Goal: Information Seeking & Learning: Learn about a topic

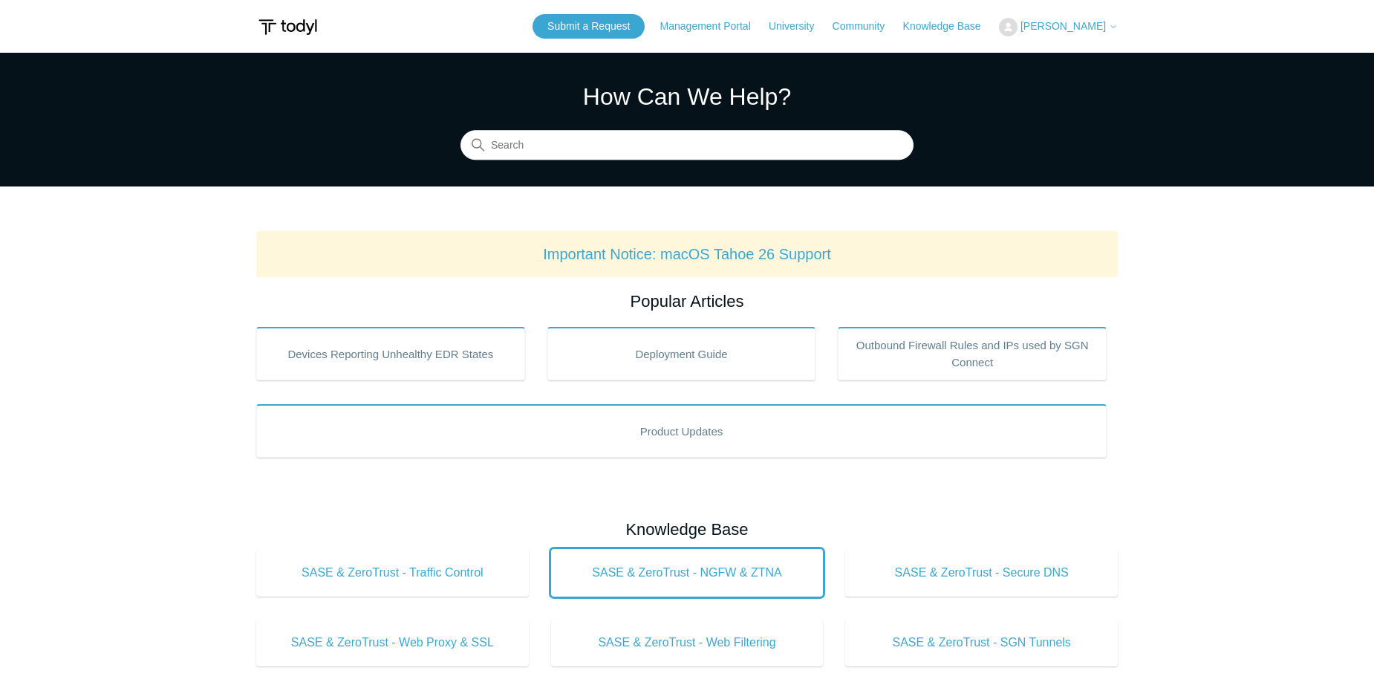
click at [726, 590] on link "SASE & ZeroTrust - NGFW & ZTNA" at bounding box center [687, 573] width 273 height 48
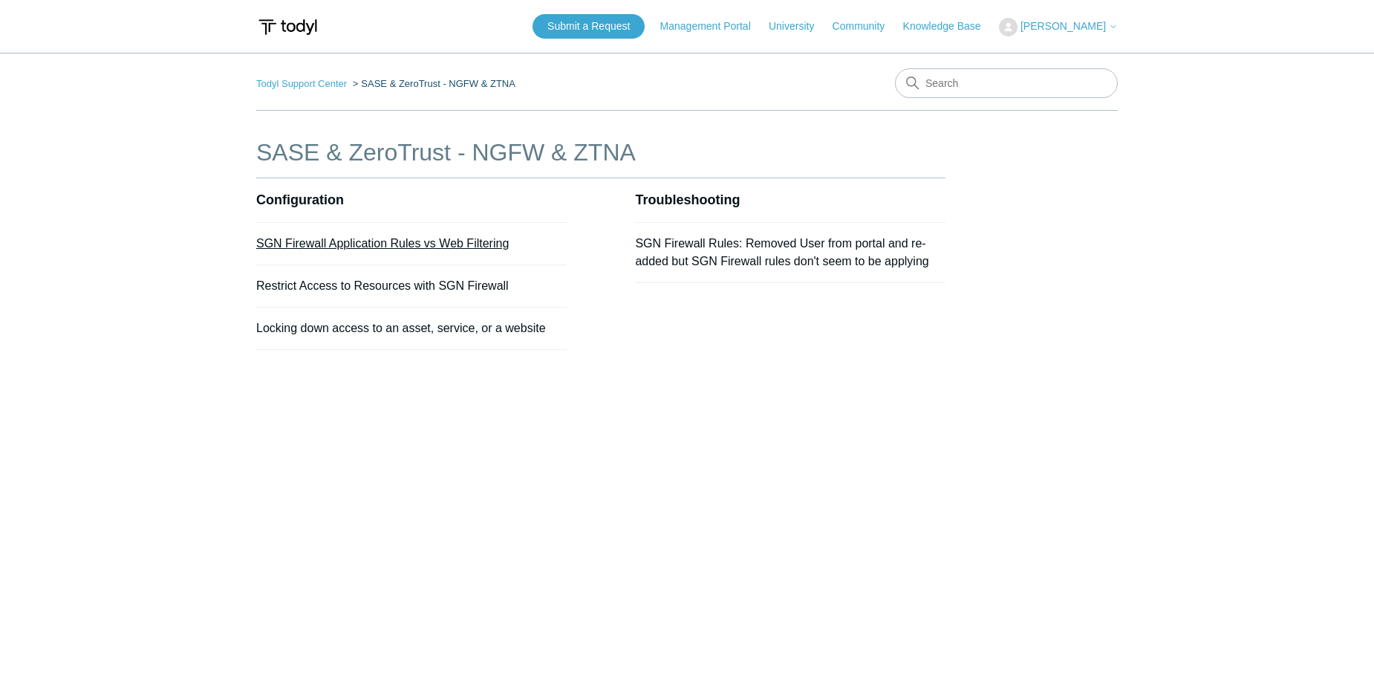
click at [465, 245] on link "SGN Firewall Application Rules vs Web Filtering" at bounding box center [382, 243] width 253 height 13
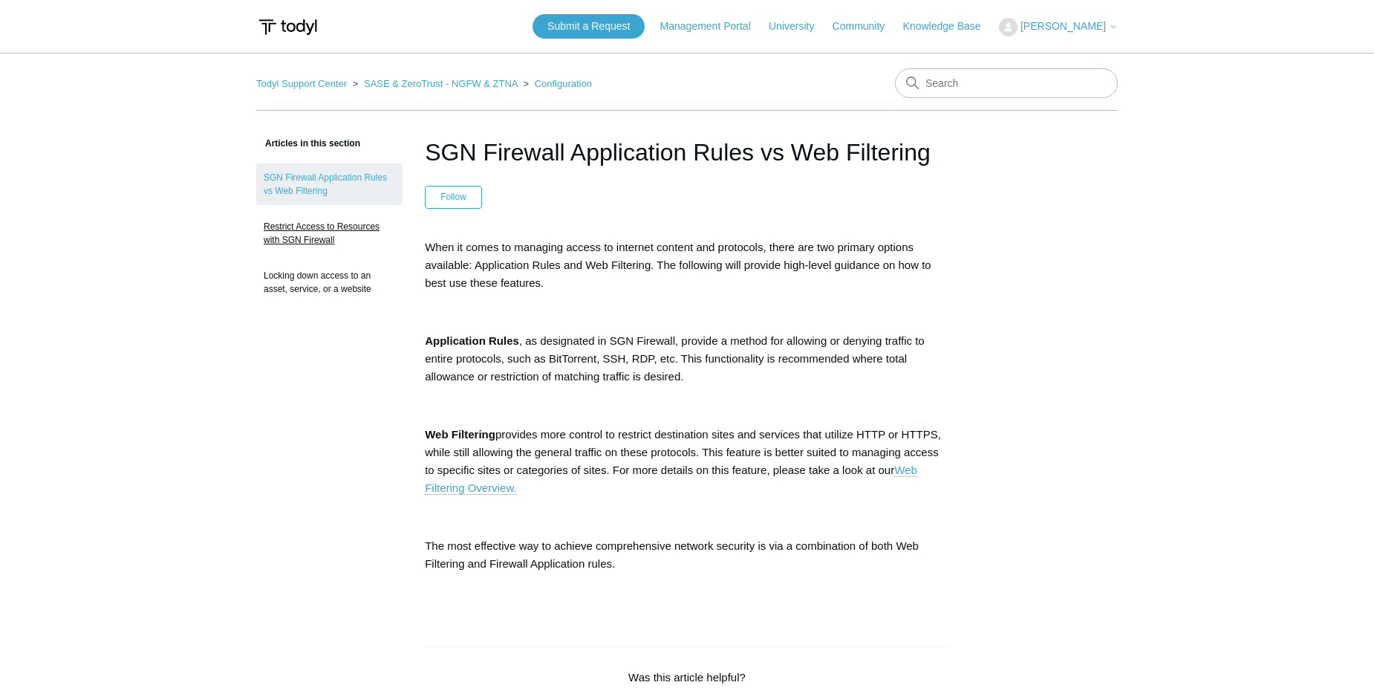
click at [342, 235] on link "Restrict Access to Resources with SGN Firewall" at bounding box center [329, 233] width 146 height 42
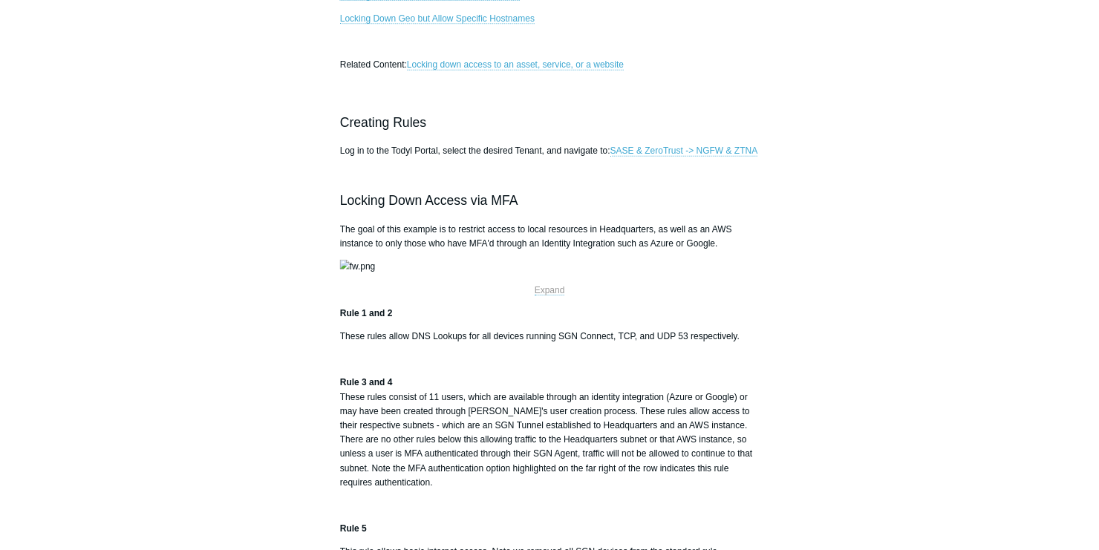
scroll to position [446, 0]
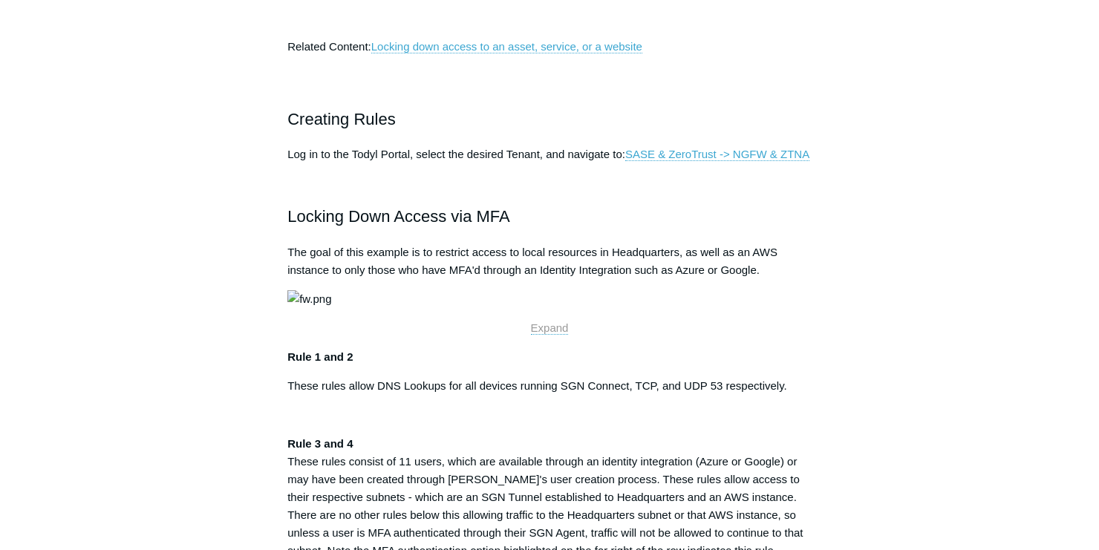
drag, startPoint x: 1367, startPoint y: 1, endPoint x: 784, endPoint y: 185, distance: 611.4
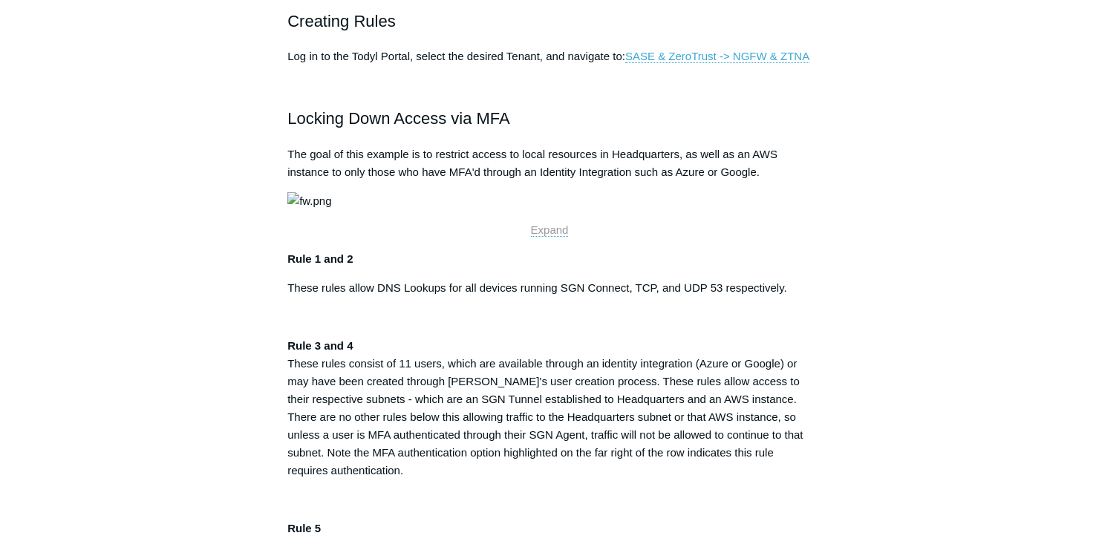
scroll to position [564, 0]
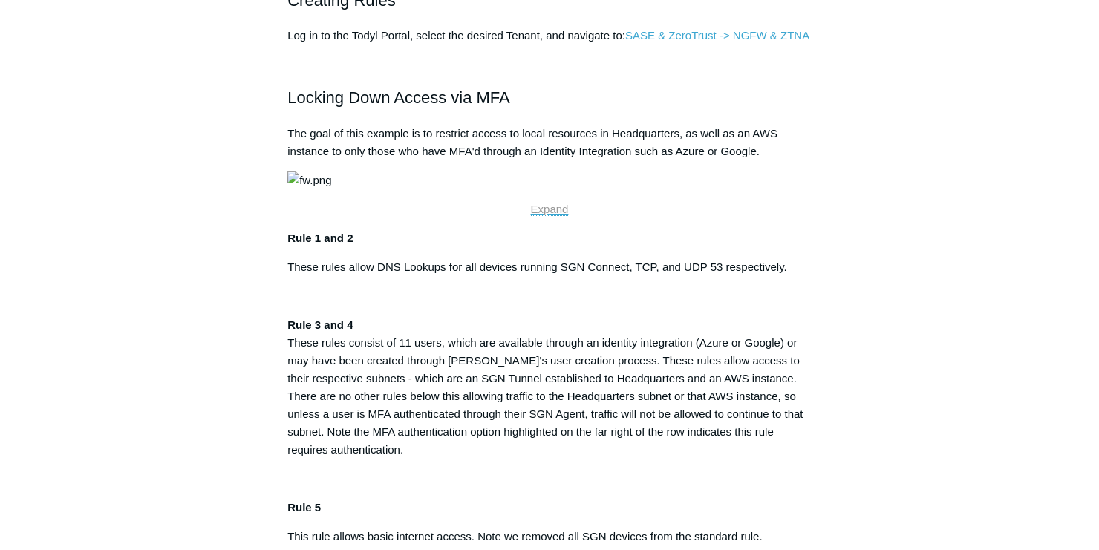
click at [555, 215] on span "Expand" at bounding box center [550, 209] width 38 height 13
click at [550, 215] on span "Expand" at bounding box center [550, 209] width 38 height 13
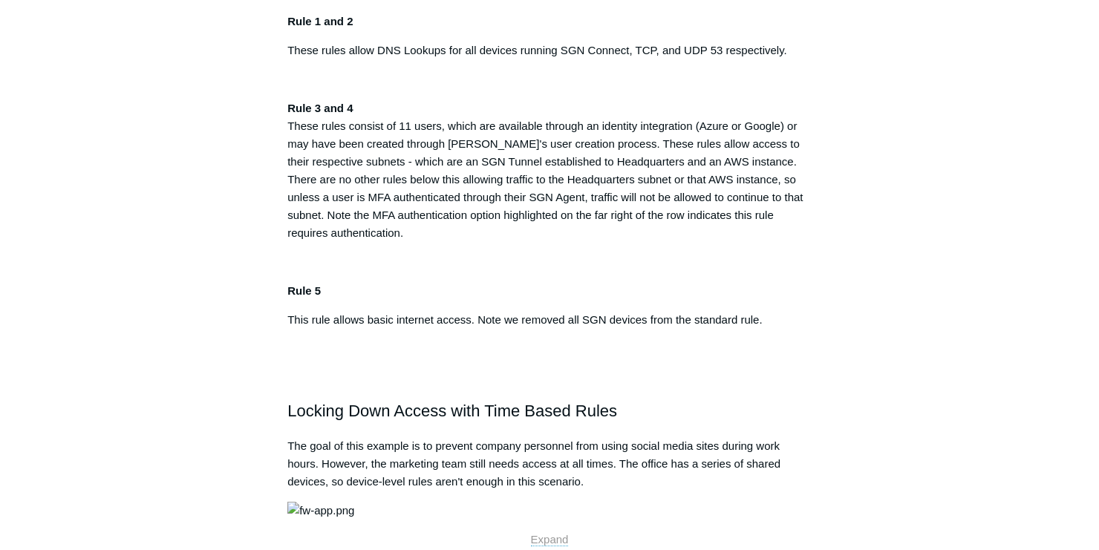
scroll to position [802, 0]
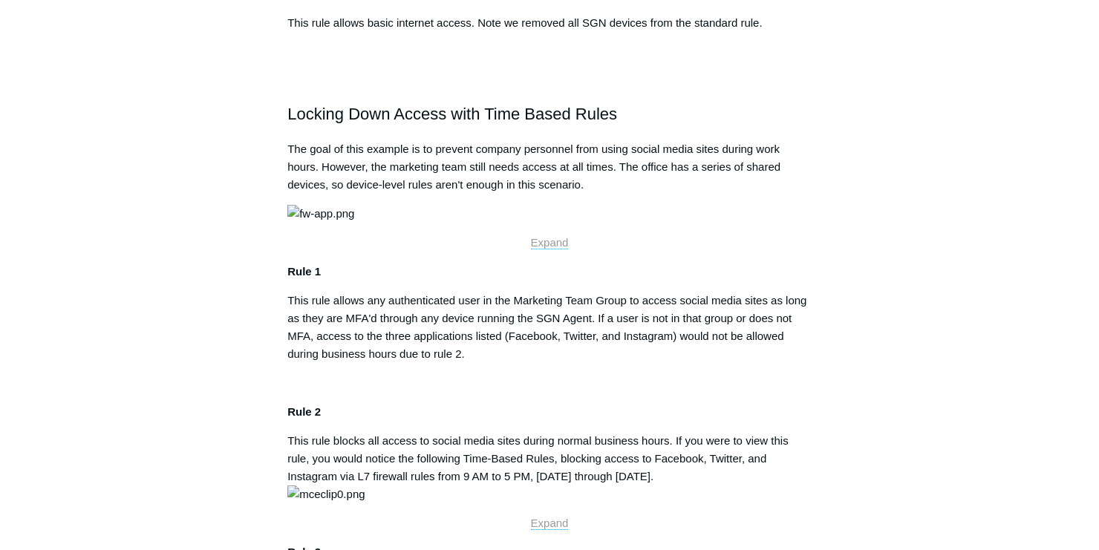
scroll to position [1099, 0]
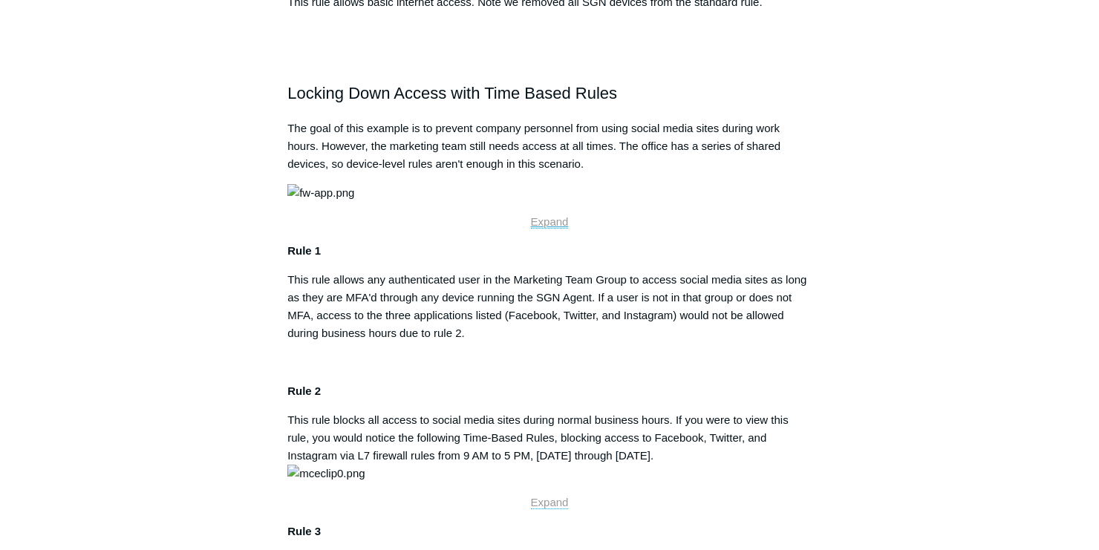
click at [564, 228] on span "Expand" at bounding box center [550, 221] width 38 height 13
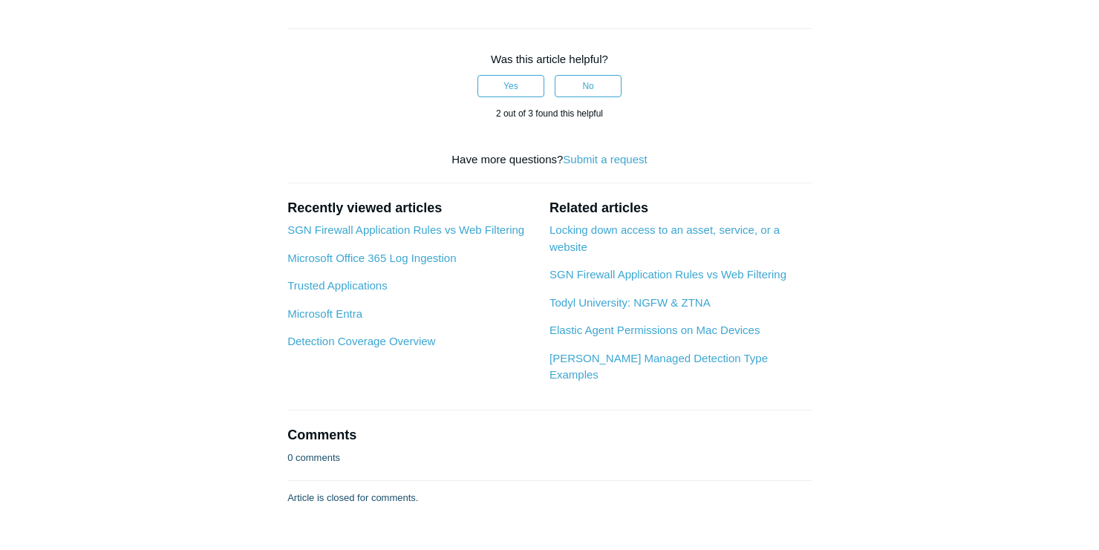
scroll to position [2109, 0]
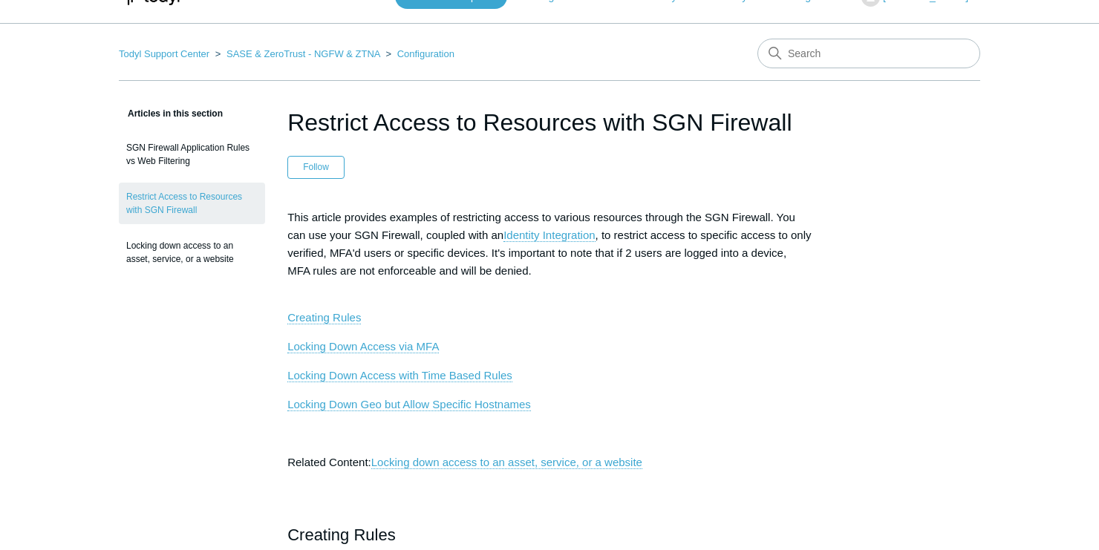
scroll to position [89, 0]
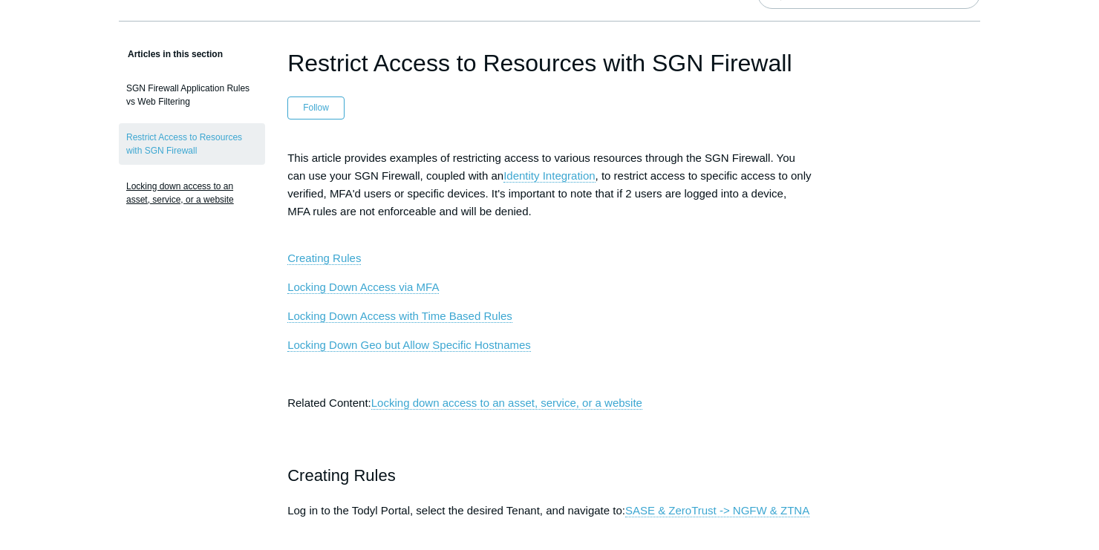
click at [211, 193] on link "Locking down access to an asset, service, or a website" at bounding box center [192, 193] width 146 height 42
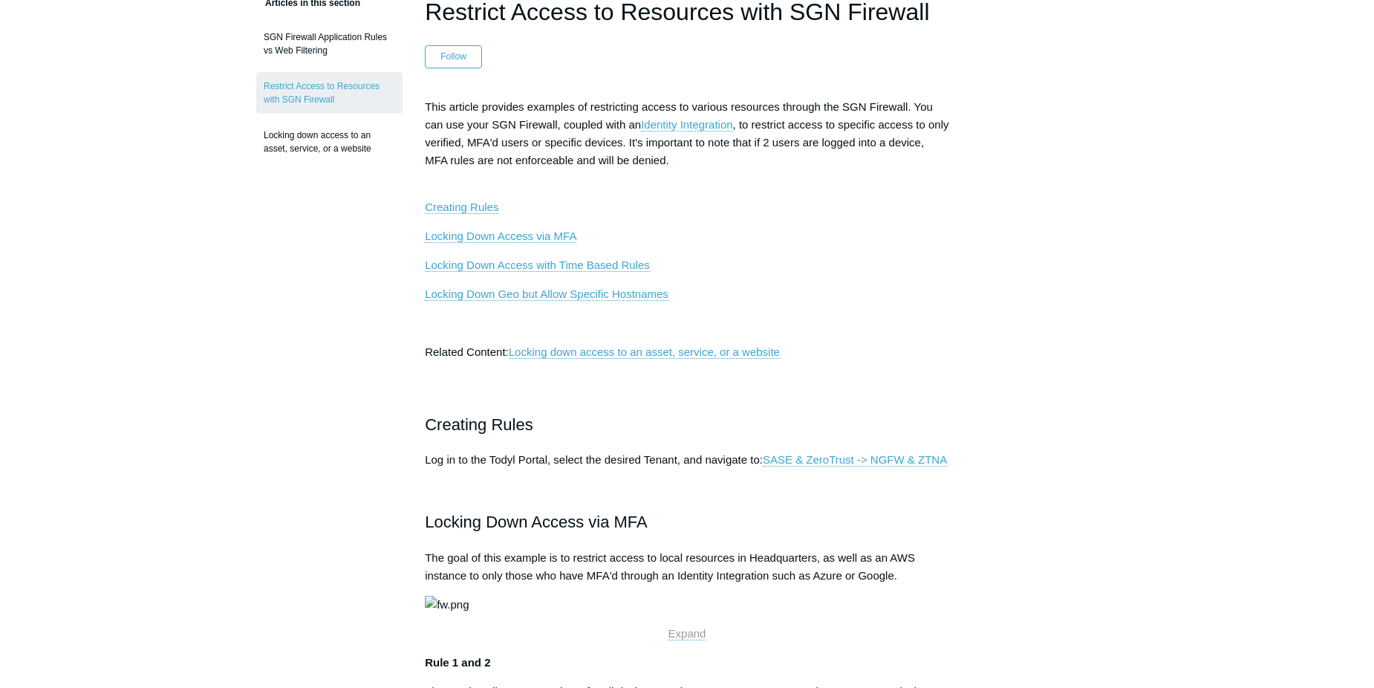
scroll to position [106, 0]
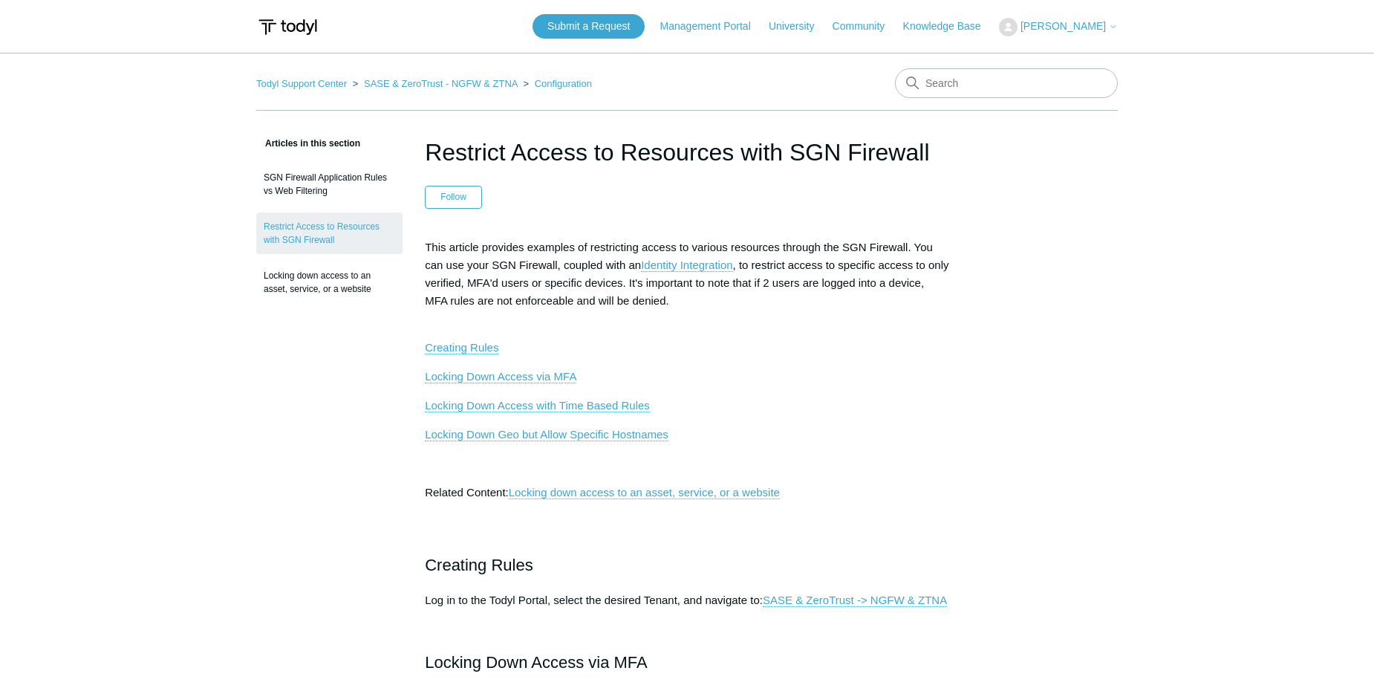
scroll to position [667, 0]
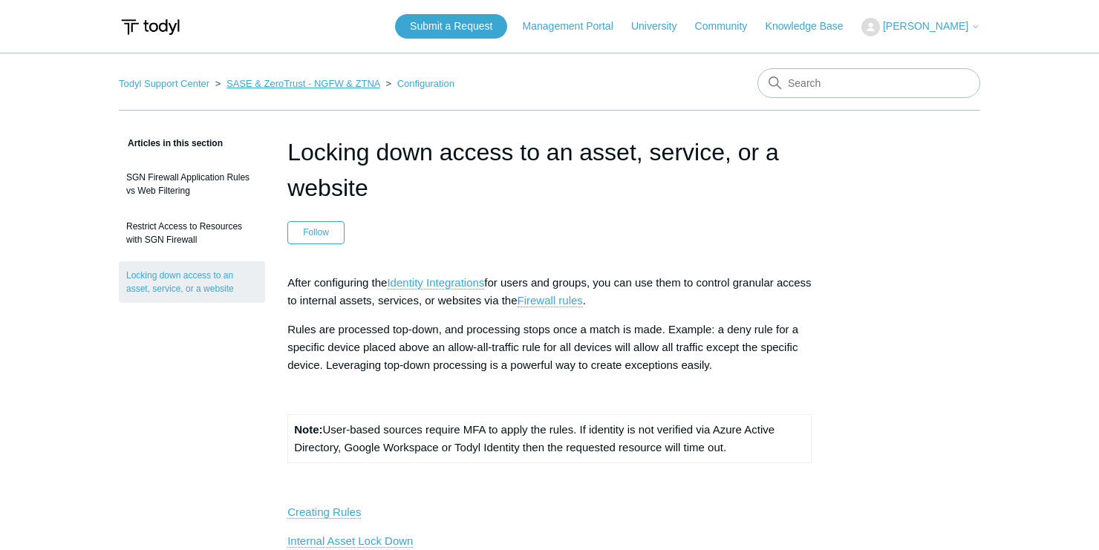
click at [374, 81] on link "SASE & ZeroTrust - NGFW & ZTNA" at bounding box center [304, 83] width 154 height 11
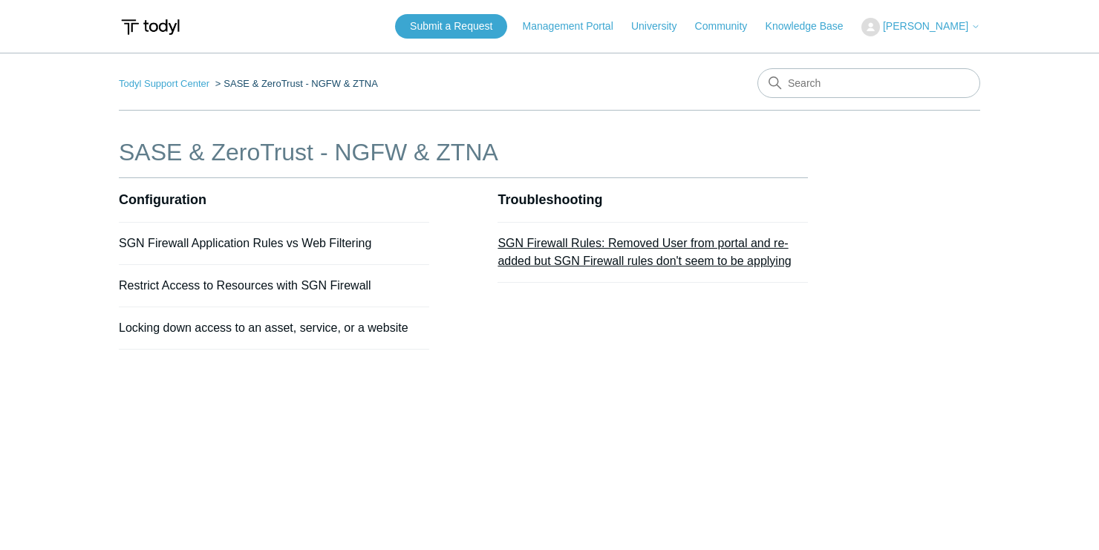
click at [549, 261] on link "SGN Firewall Rules: Removed User from portal and re-added but SGN Firewall rule…" at bounding box center [644, 252] width 293 height 30
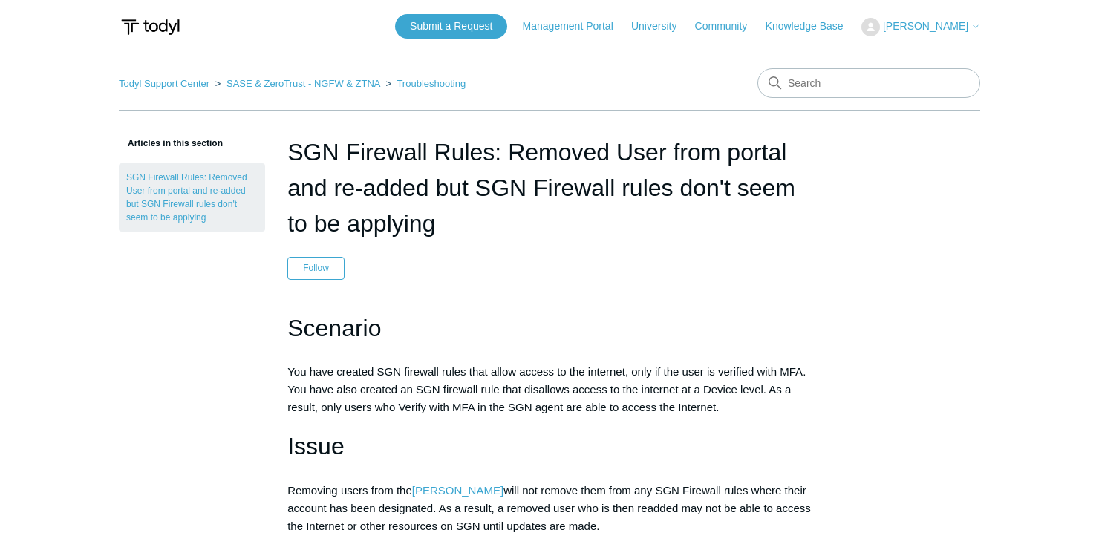
click at [356, 82] on link "SASE & ZeroTrust - NGFW & ZTNA" at bounding box center [304, 83] width 154 height 11
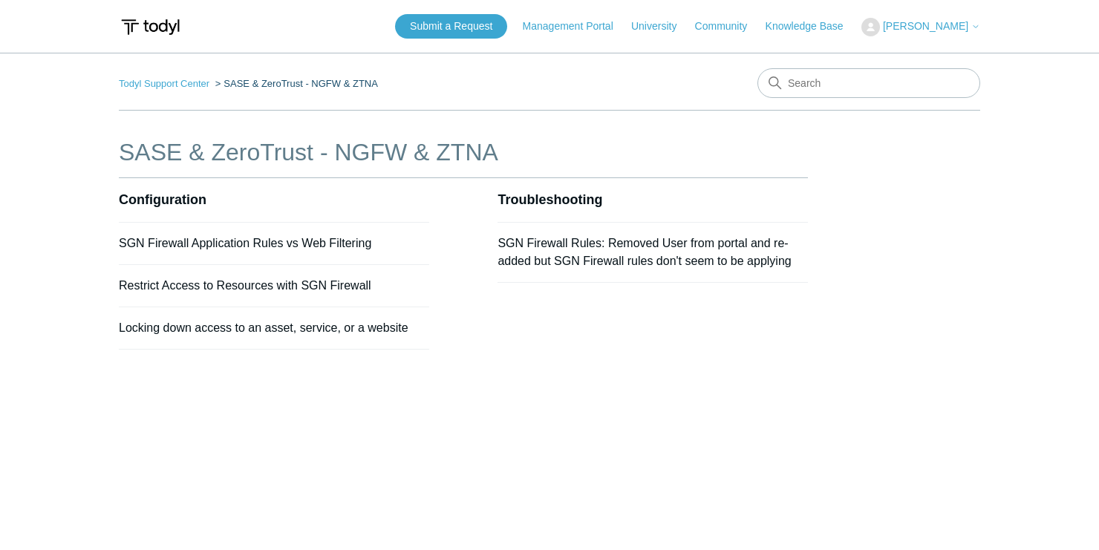
click at [253, 82] on li "SASE & ZeroTrust - NGFW & ZTNA" at bounding box center [295, 83] width 166 height 11
click at [205, 85] on link "Todyl Support Center" at bounding box center [164, 83] width 91 height 11
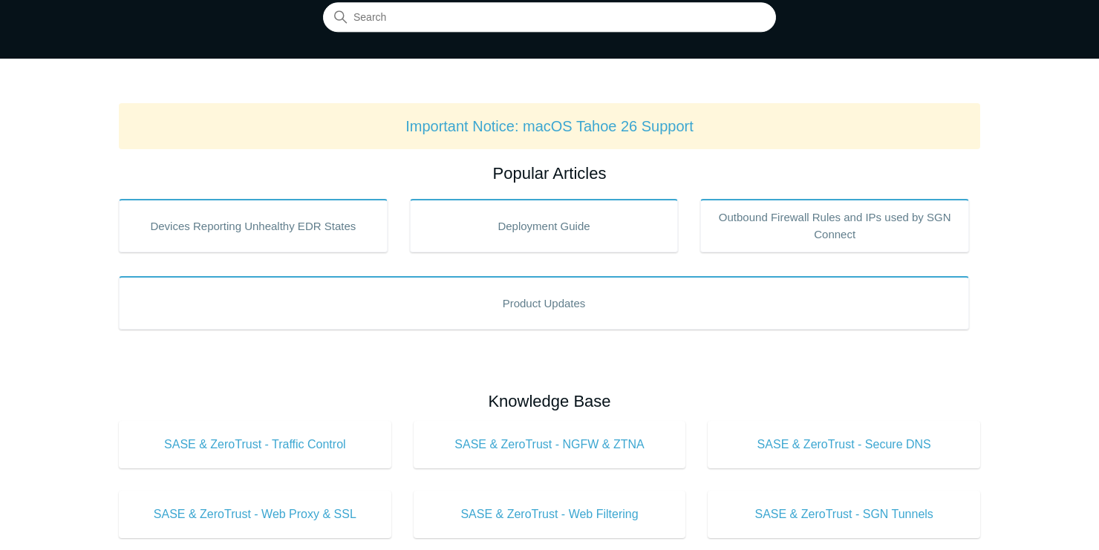
scroll to position [238, 0]
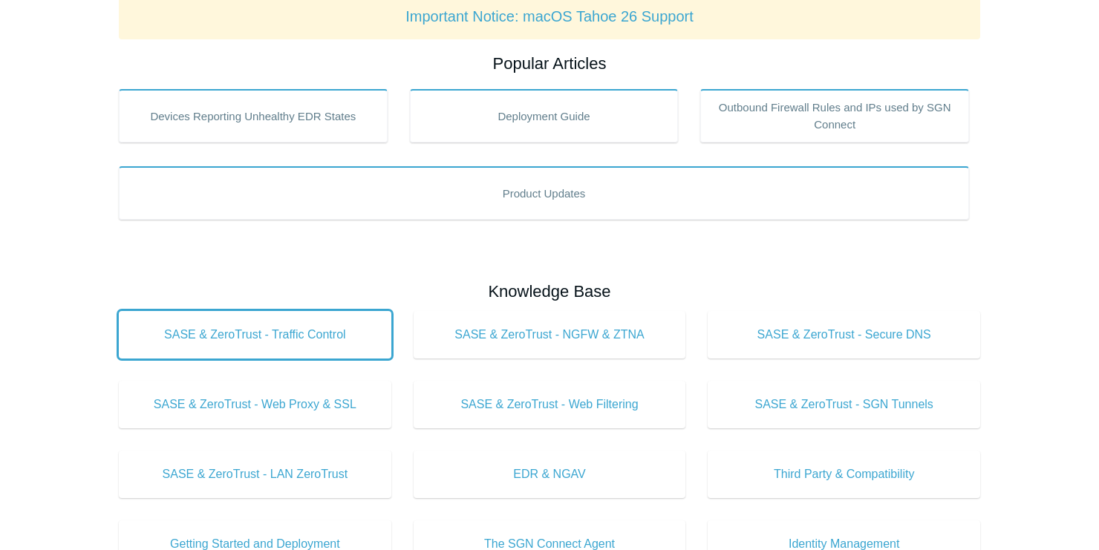
click at [314, 342] on span "SASE & ZeroTrust - Traffic Control" at bounding box center [255, 335] width 228 height 18
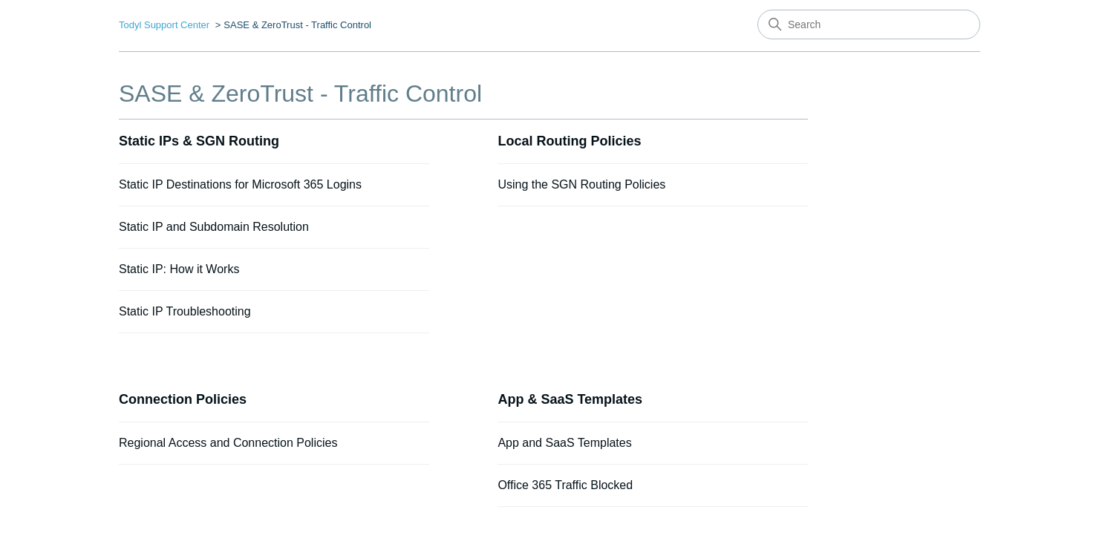
scroll to position [59, 0]
click at [217, 271] on link "Static IP: How it Works" at bounding box center [179, 268] width 120 height 13
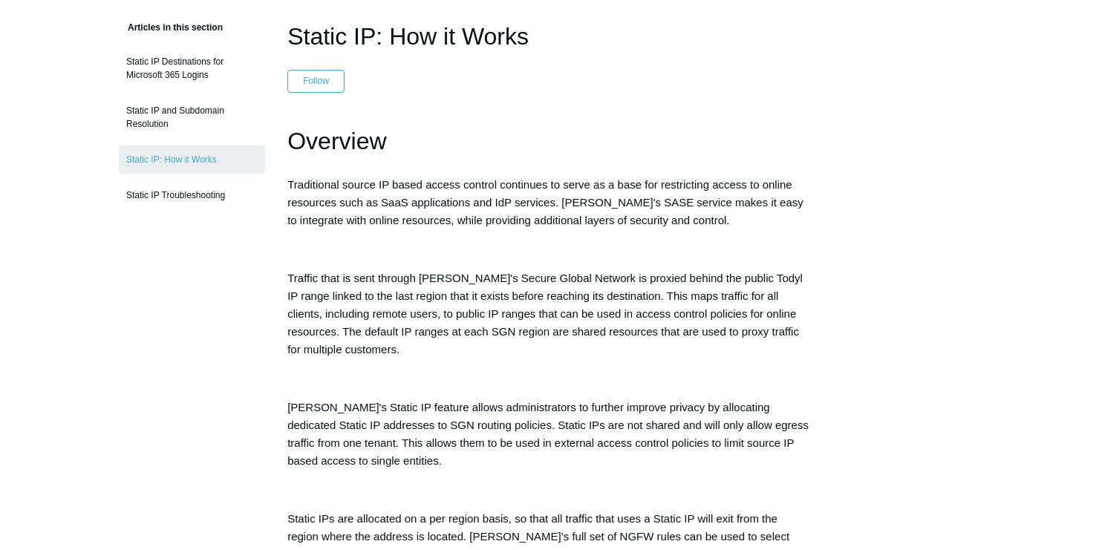
scroll to position [119, 0]
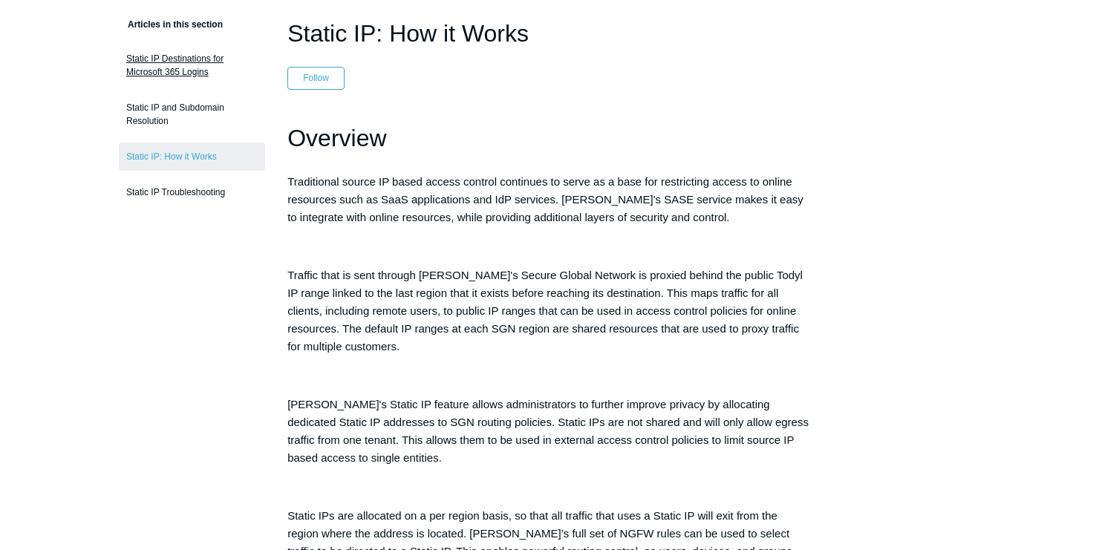
click at [175, 68] on link "Static IP Destinations for Microsoft 365 Logins" at bounding box center [192, 66] width 146 height 42
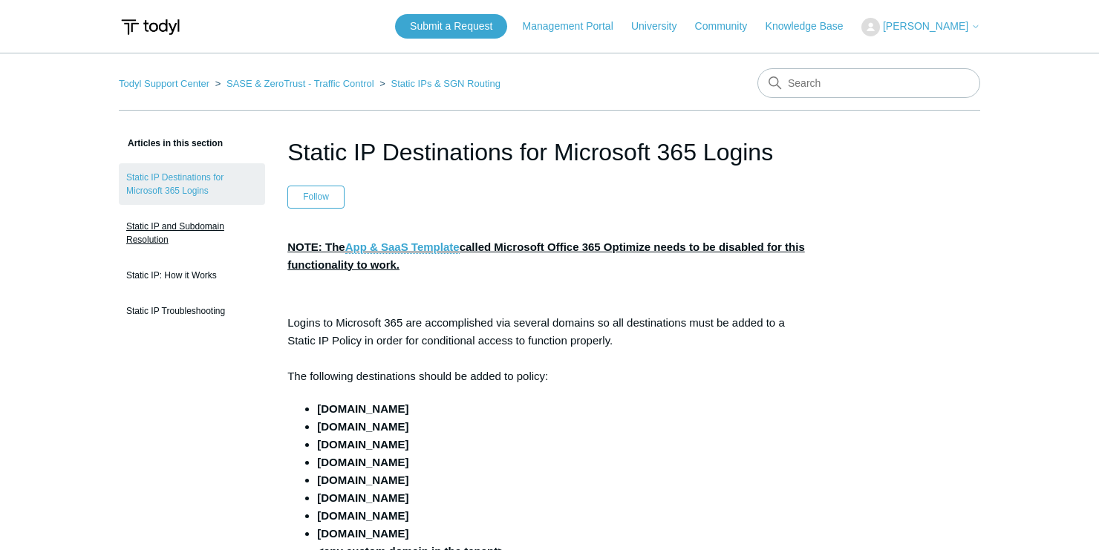
click at [181, 223] on link "Static IP and Subdomain Resolution" at bounding box center [192, 233] width 146 height 42
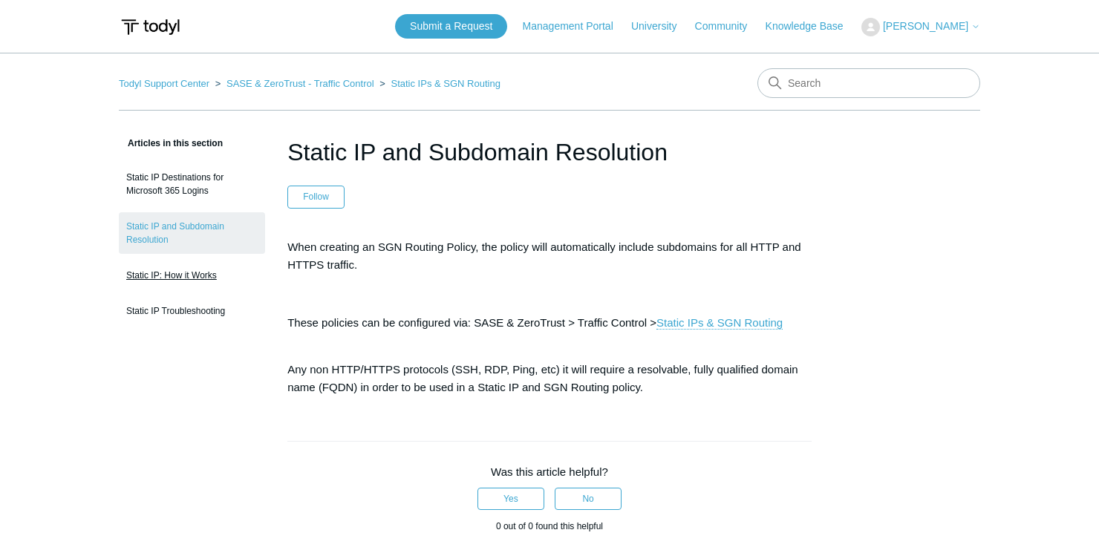
click at [202, 281] on link "Static IP: How it Works" at bounding box center [192, 275] width 146 height 28
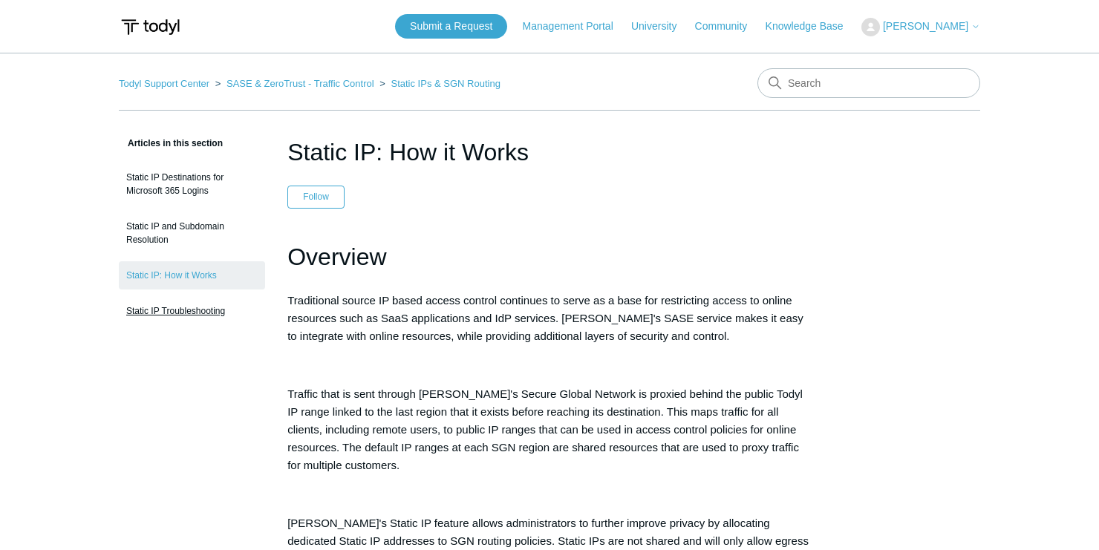
click at [191, 305] on link "Static IP Troubleshooting" at bounding box center [192, 311] width 146 height 28
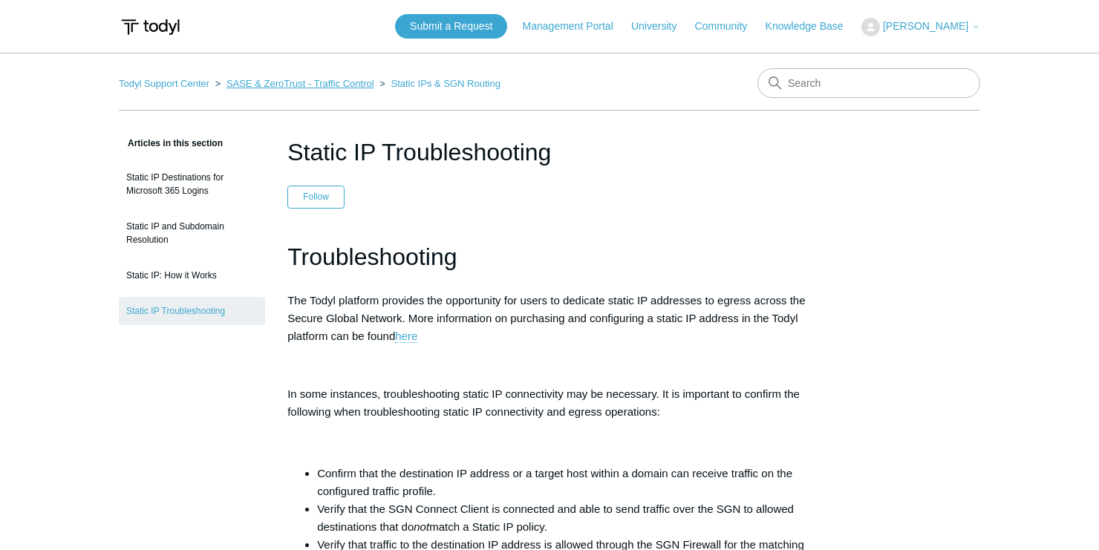
click at [360, 84] on link "SASE & ZeroTrust - Traffic Control" at bounding box center [301, 83] width 148 height 11
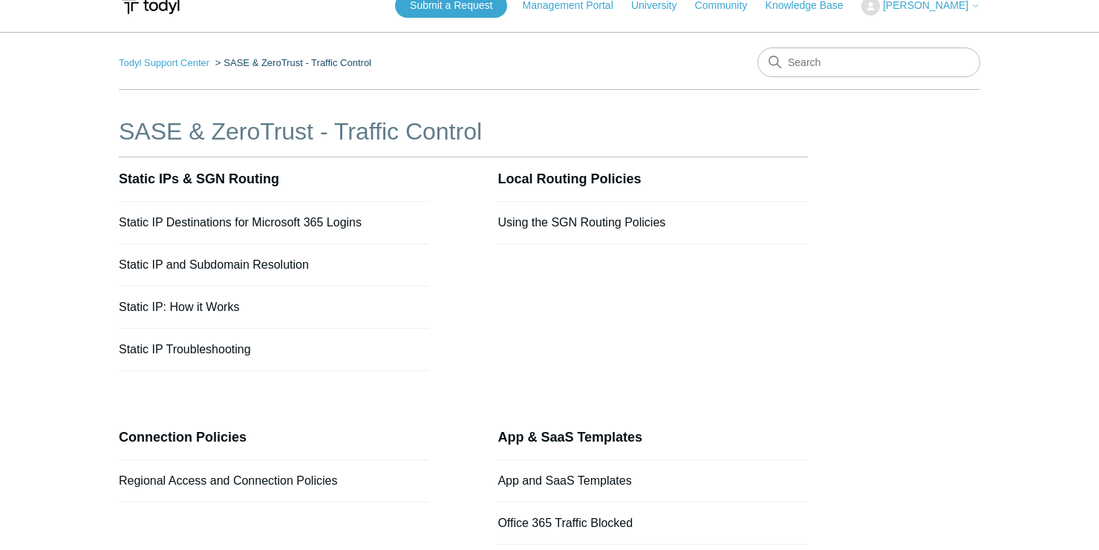
scroll to position [59, 0]
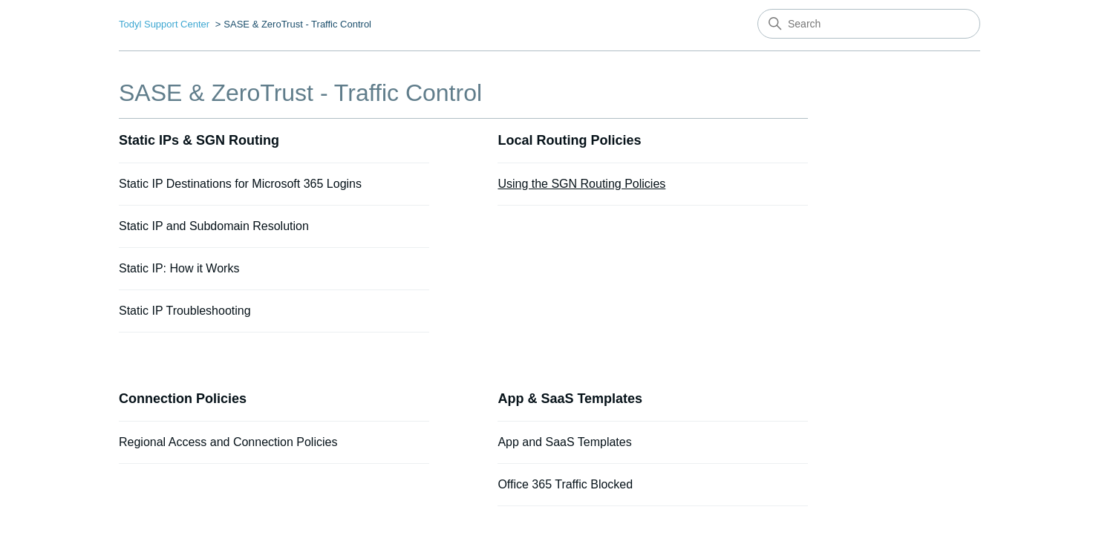
click at [556, 184] on link "Using the SGN Routing Policies" at bounding box center [582, 184] width 168 height 13
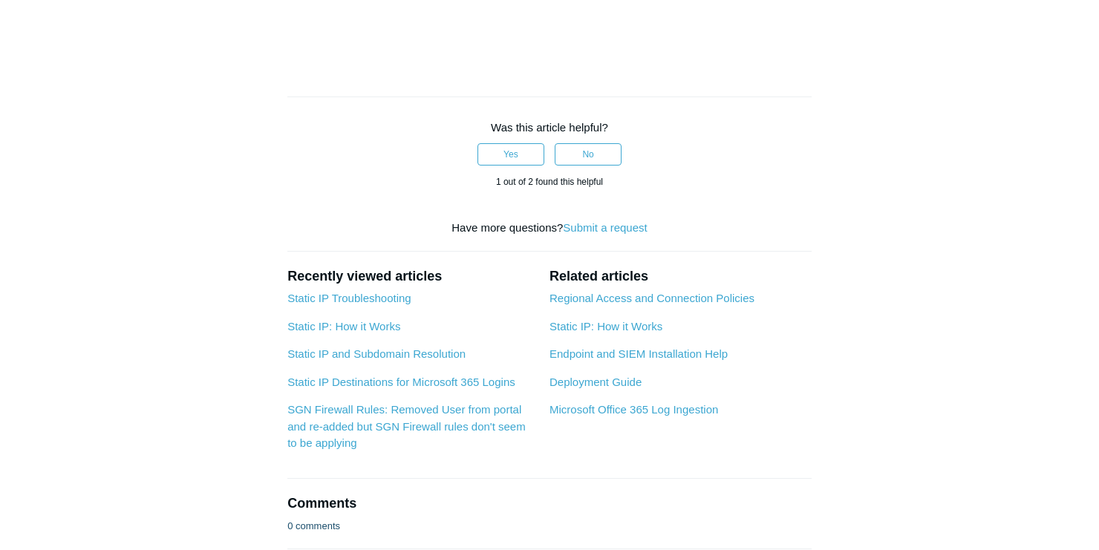
scroll to position [1248, 0]
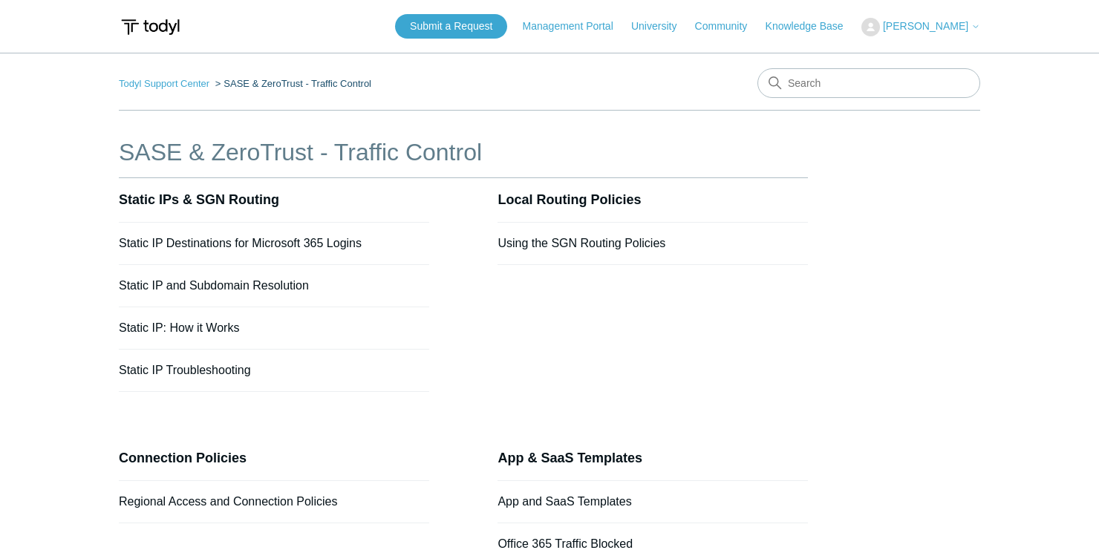
scroll to position [59, 0]
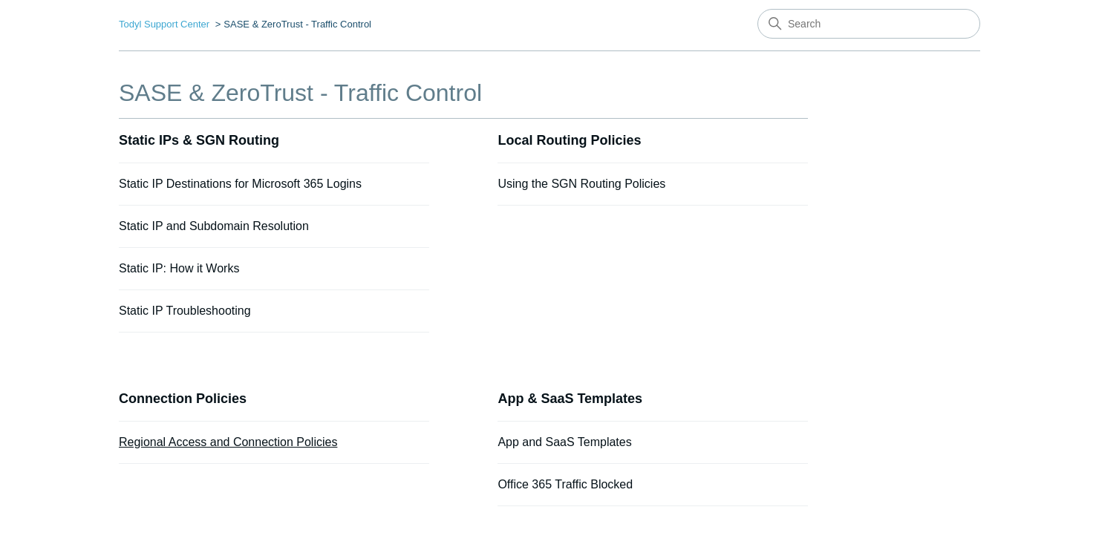
click at [315, 438] on link "Regional Access and Connection Policies" at bounding box center [228, 442] width 218 height 13
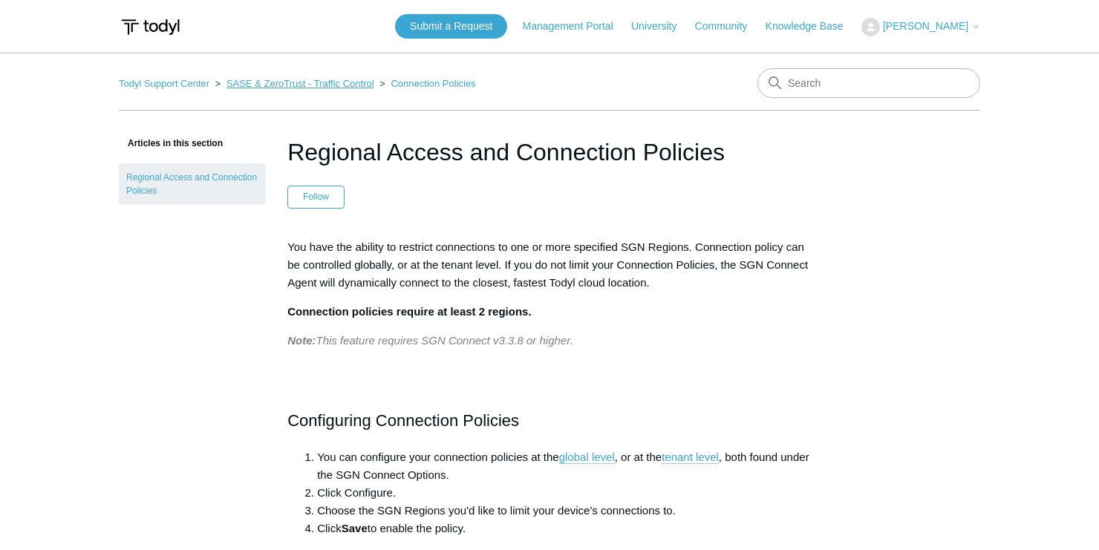
drag, startPoint x: 267, startPoint y: 82, endPoint x: 226, endPoint y: 84, distance: 41.6
click at [267, 82] on link "SASE & ZeroTrust - Traffic Control" at bounding box center [301, 83] width 148 height 11
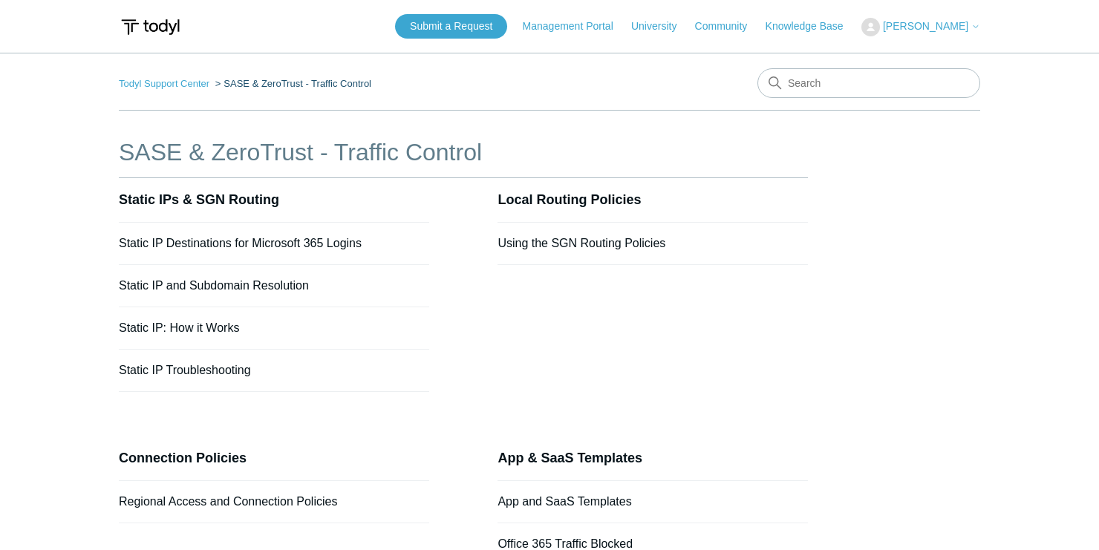
click at [193, 75] on ol "Todyl Support Center SASE & ZeroTrust - Traffic Control" at bounding box center [245, 83] width 253 height 17
click at [190, 79] on link "Todyl Support Center" at bounding box center [164, 83] width 91 height 11
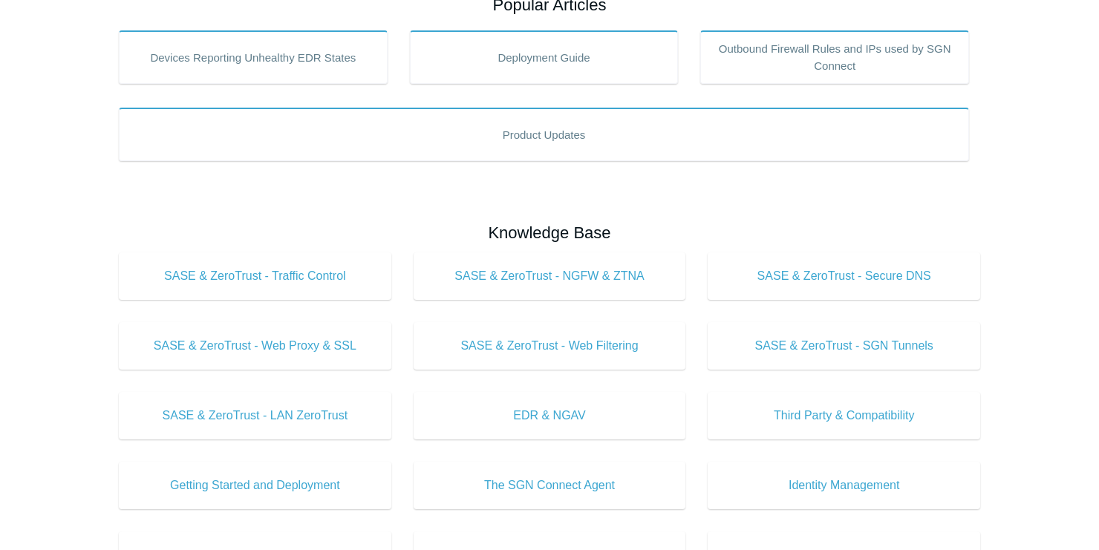
scroll to position [297, 0]
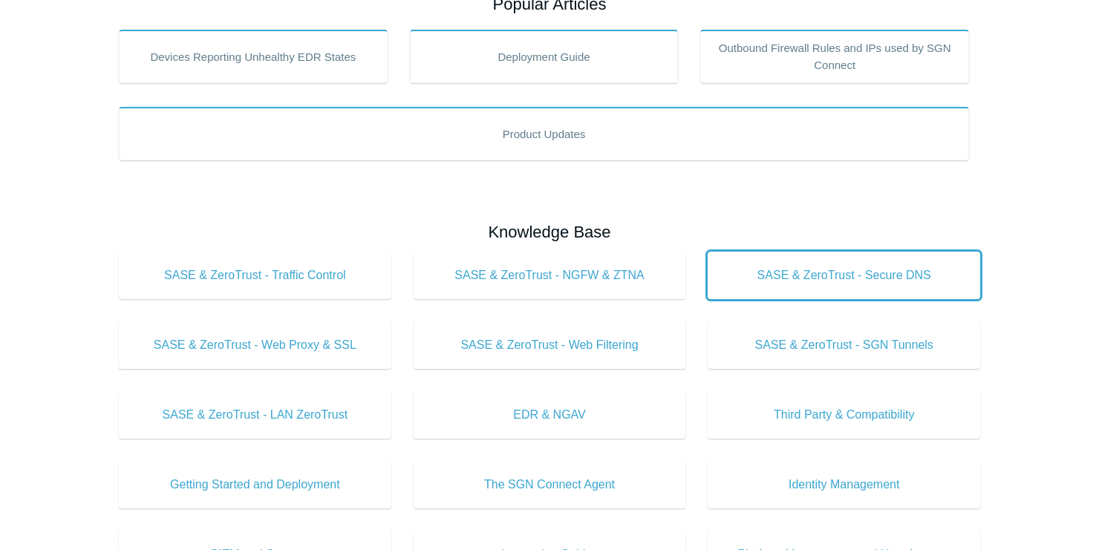
click at [851, 293] on link "SASE & ZeroTrust - Secure DNS" at bounding box center [844, 276] width 273 height 48
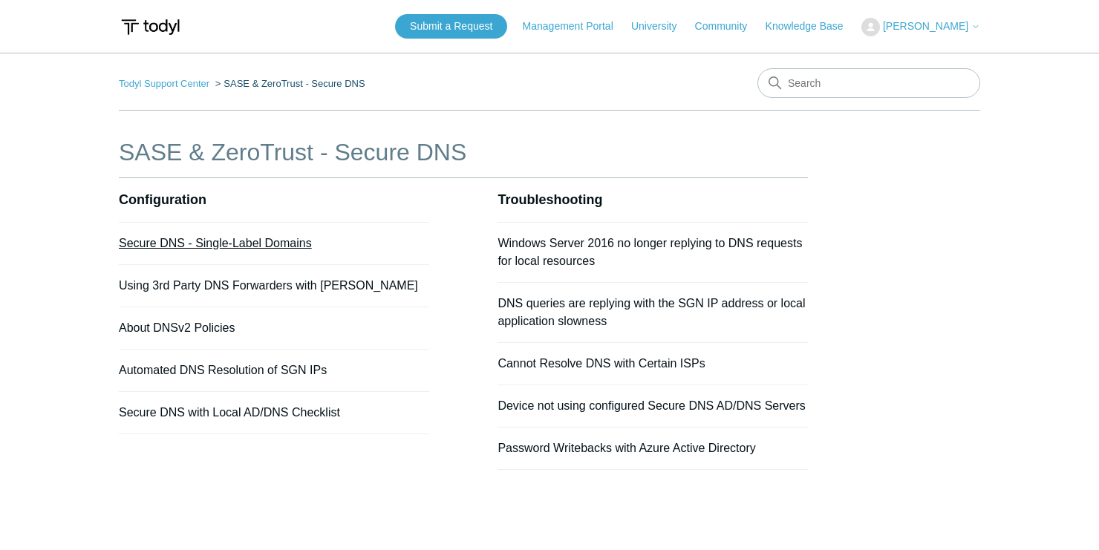
click at [230, 247] on link "Secure DNS - Single-Label Domains" at bounding box center [215, 243] width 193 height 13
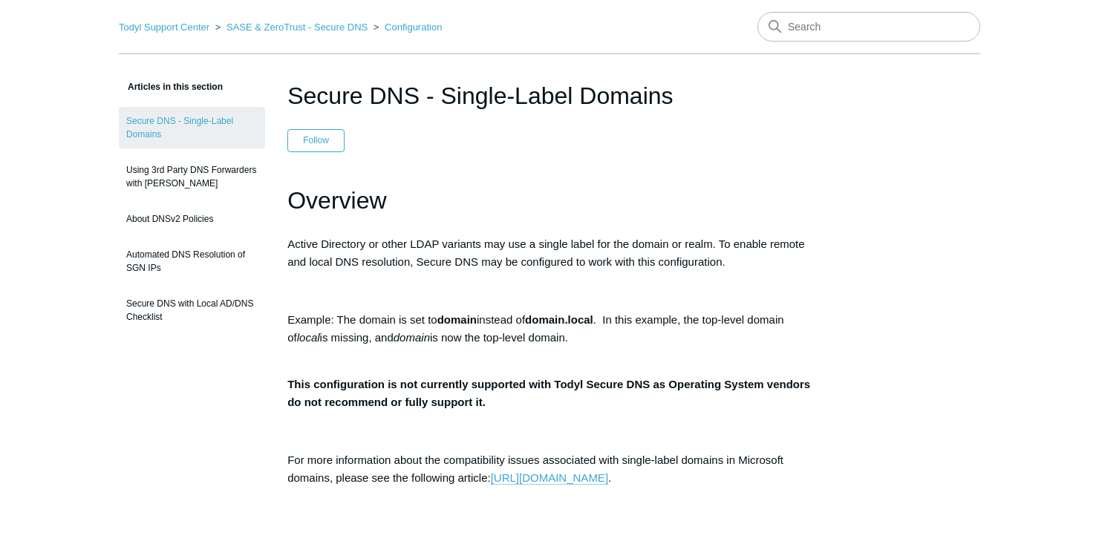
scroll to position [119, 0]
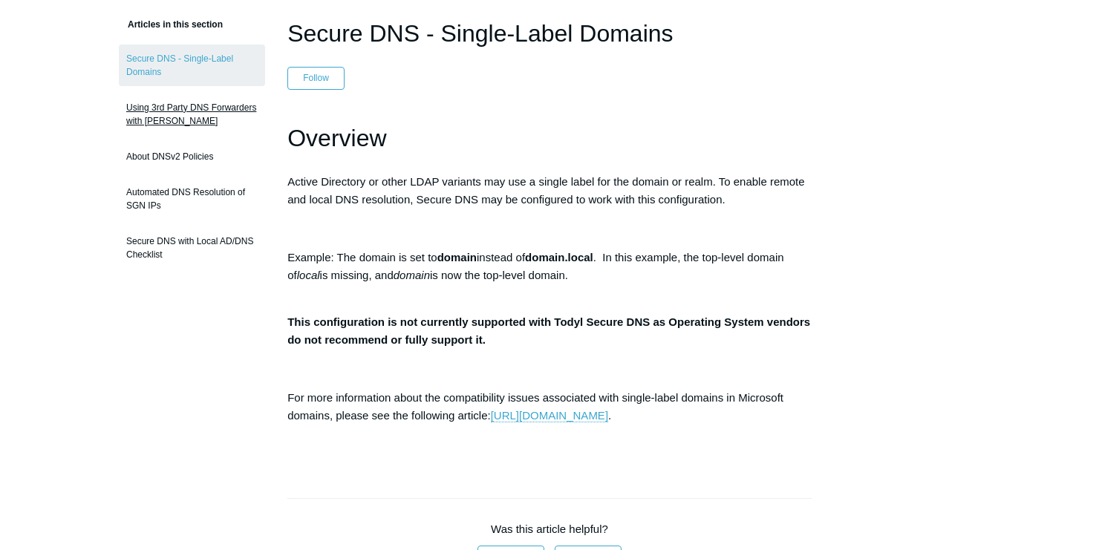
click at [210, 119] on link "Using 3rd Party DNS Forwarders with [PERSON_NAME]" at bounding box center [192, 115] width 146 height 42
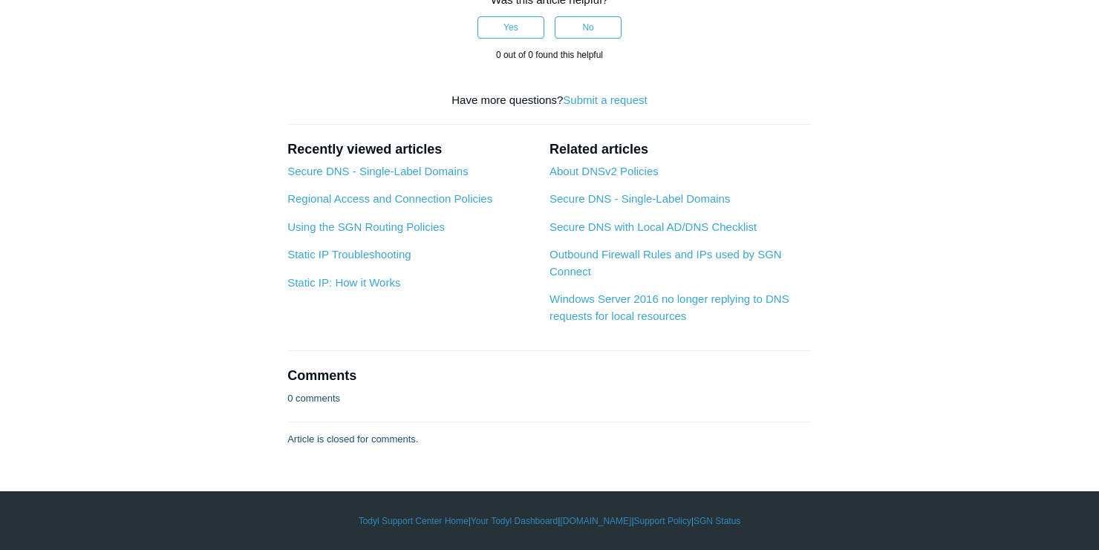
scroll to position [832, 0]
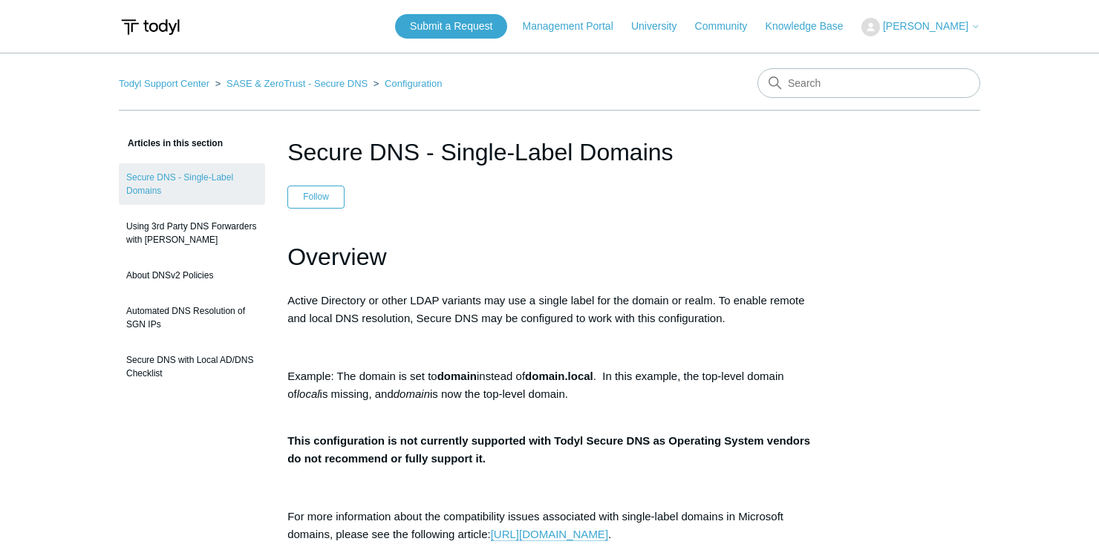
scroll to position [119, 0]
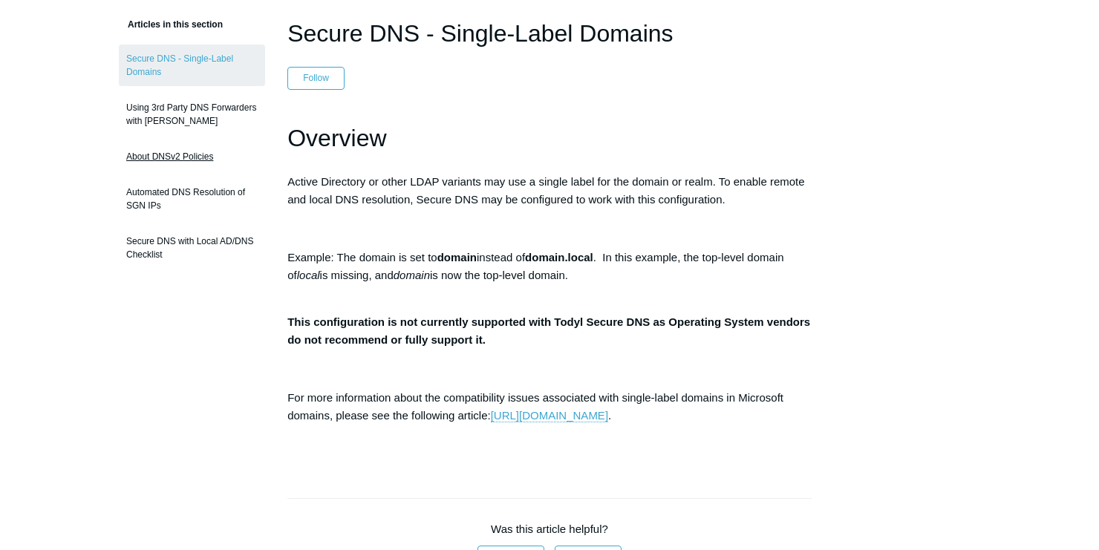
click at [193, 154] on link "About DNSv2 Policies" at bounding box center [192, 157] width 146 height 28
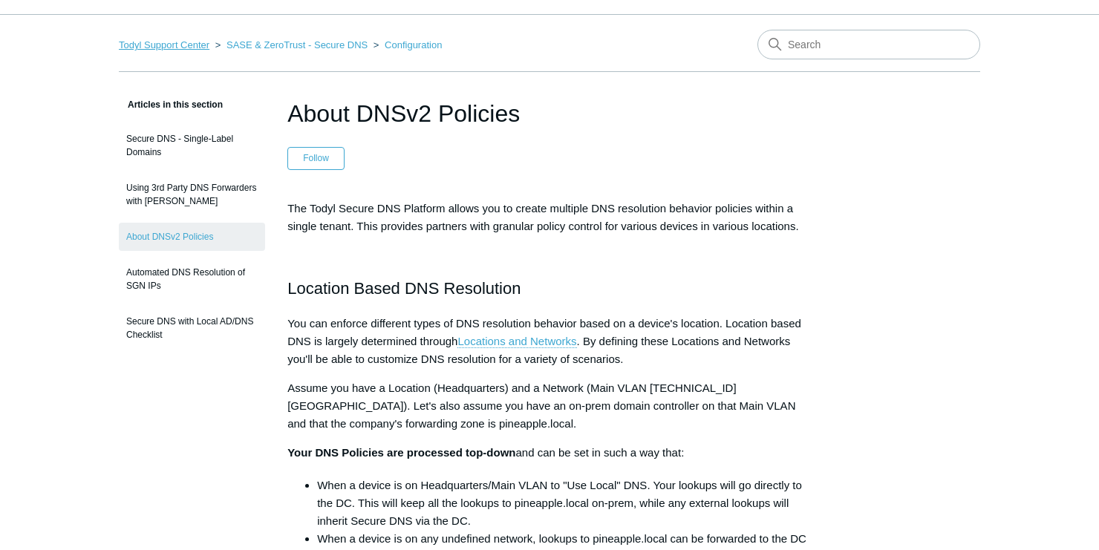
scroll to position [59, 0]
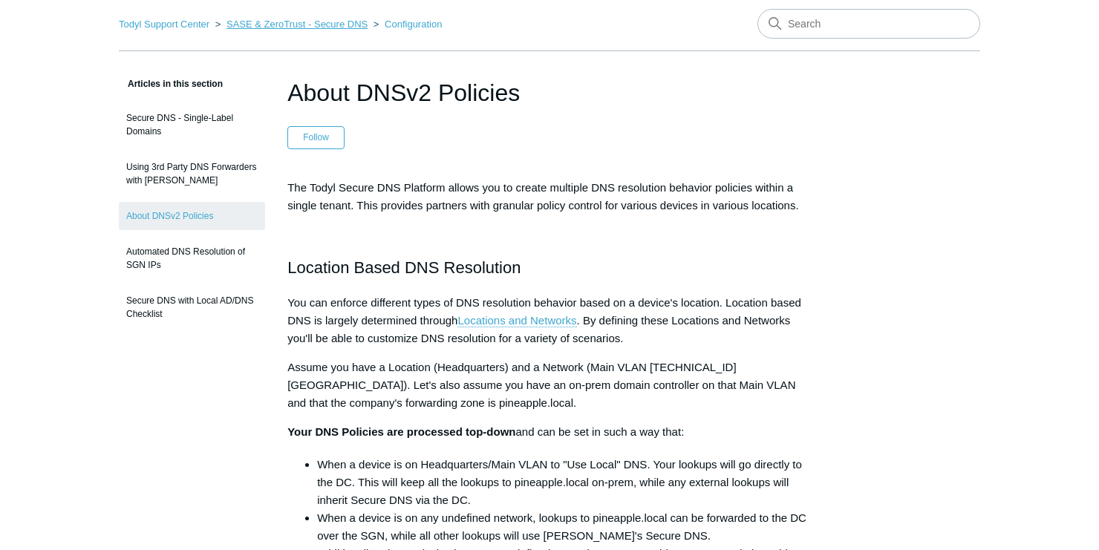
click at [362, 21] on link "SASE & ZeroTrust - Secure DNS" at bounding box center [297, 24] width 141 height 11
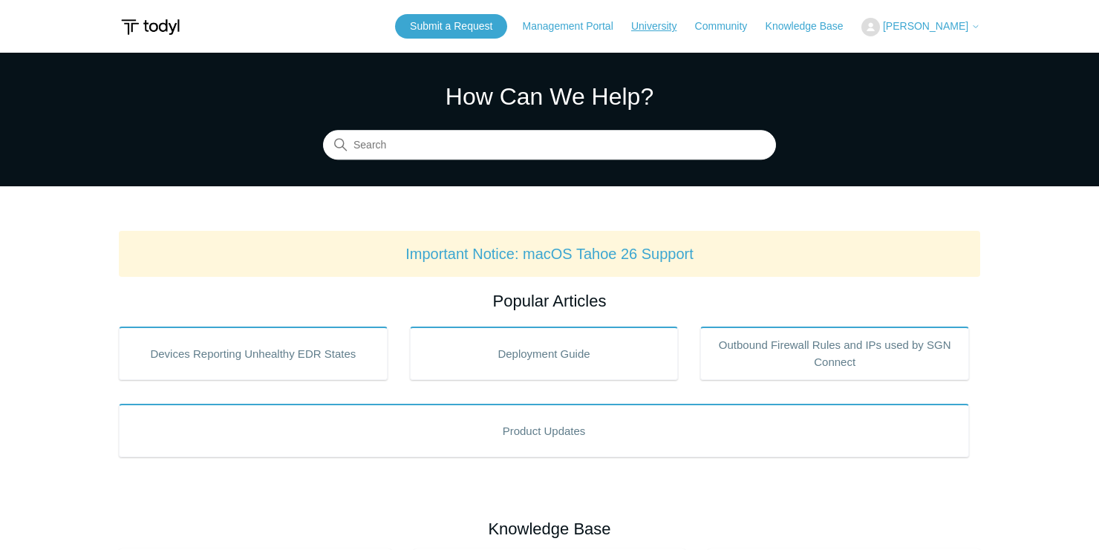
click at [679, 24] on link "University" at bounding box center [661, 27] width 60 height 16
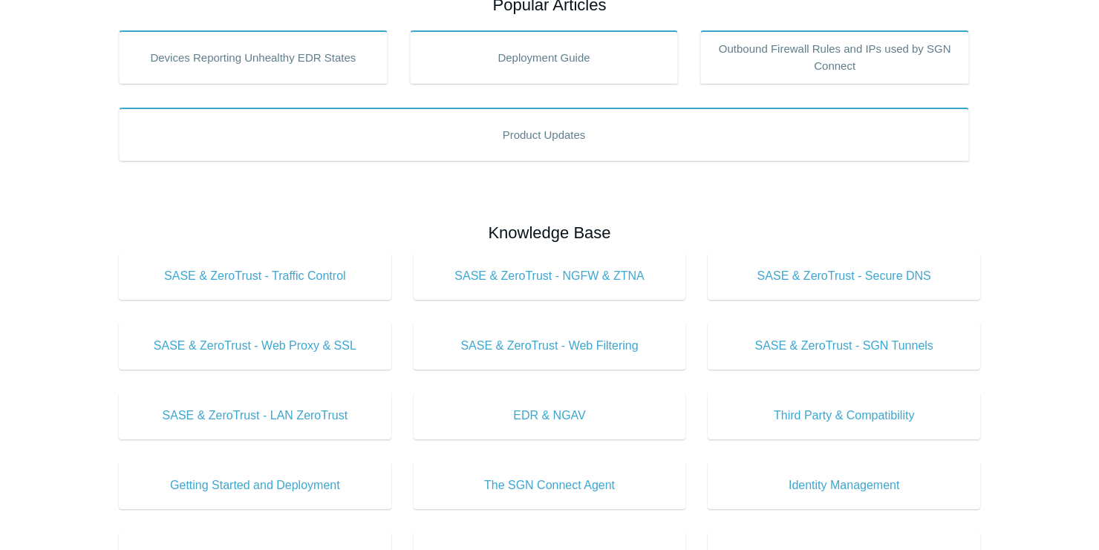
scroll to position [297, 0]
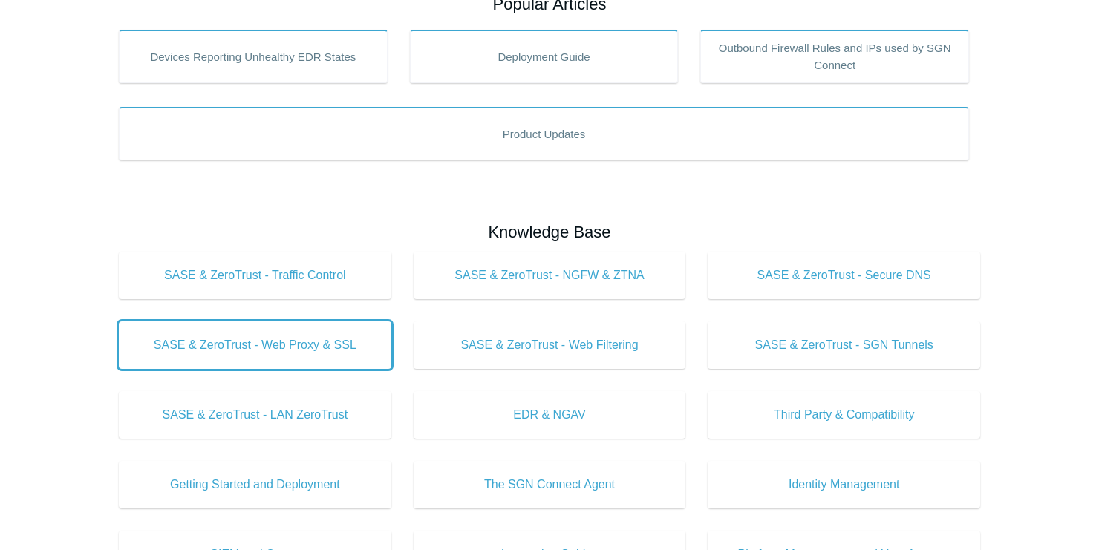
click at [290, 342] on span "SASE & ZeroTrust - Web Proxy & SSL" at bounding box center [255, 345] width 228 height 18
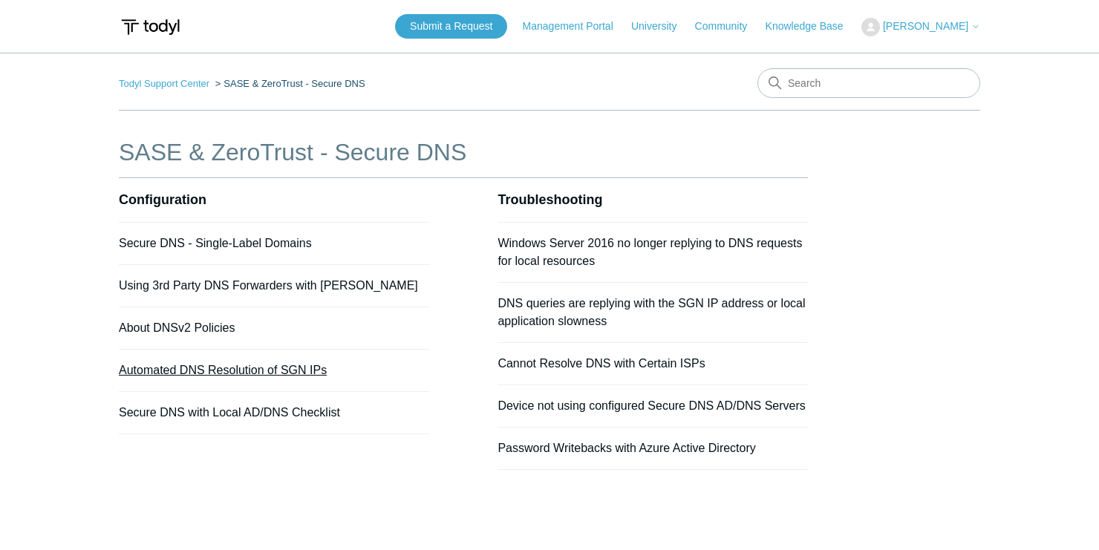
click at [302, 372] on link "Automated DNS Resolution of SGN IPs" at bounding box center [223, 370] width 208 height 13
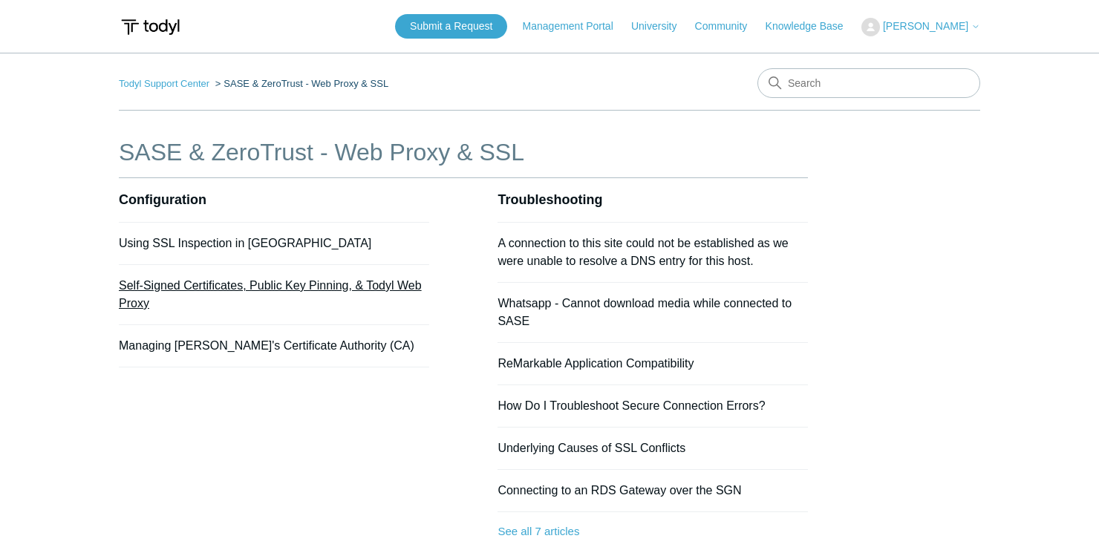
click at [258, 281] on link "Self-Signed Certificates, Public Key Pinning, & Todyl Web Proxy" at bounding box center [270, 294] width 303 height 30
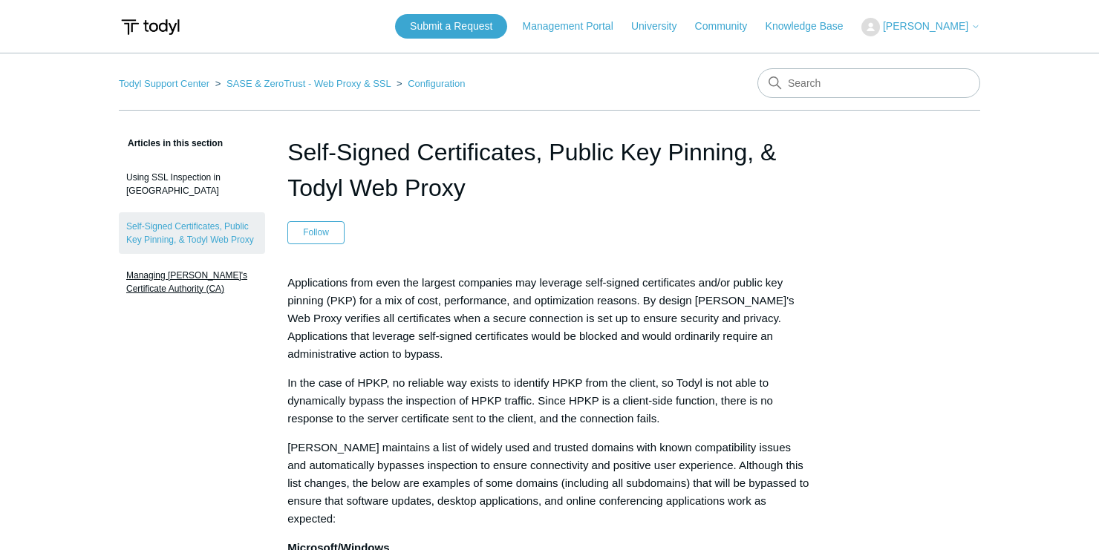
click at [214, 272] on link "Managing Todyl's Certificate Authority (CA)" at bounding box center [192, 282] width 146 height 42
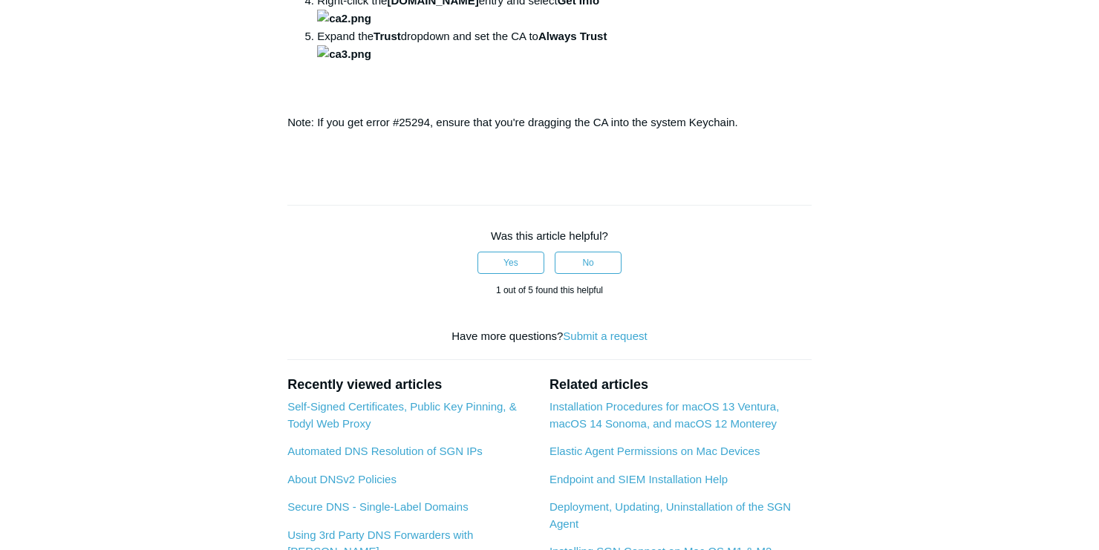
scroll to position [1069, 0]
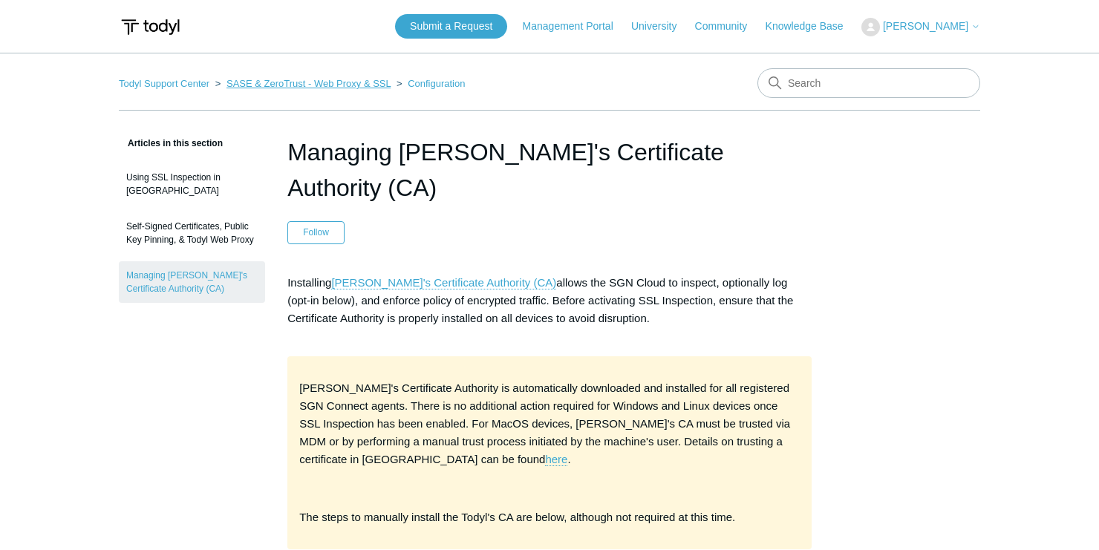
click at [336, 87] on link "SASE & ZeroTrust - Web Proxy & SSL" at bounding box center [309, 83] width 164 height 11
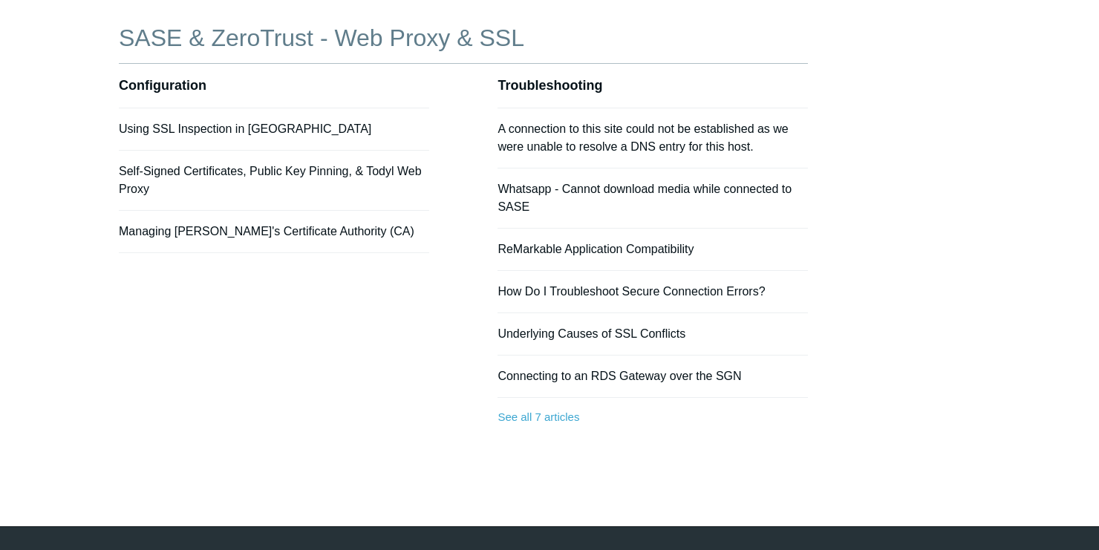
scroll to position [119, 0]
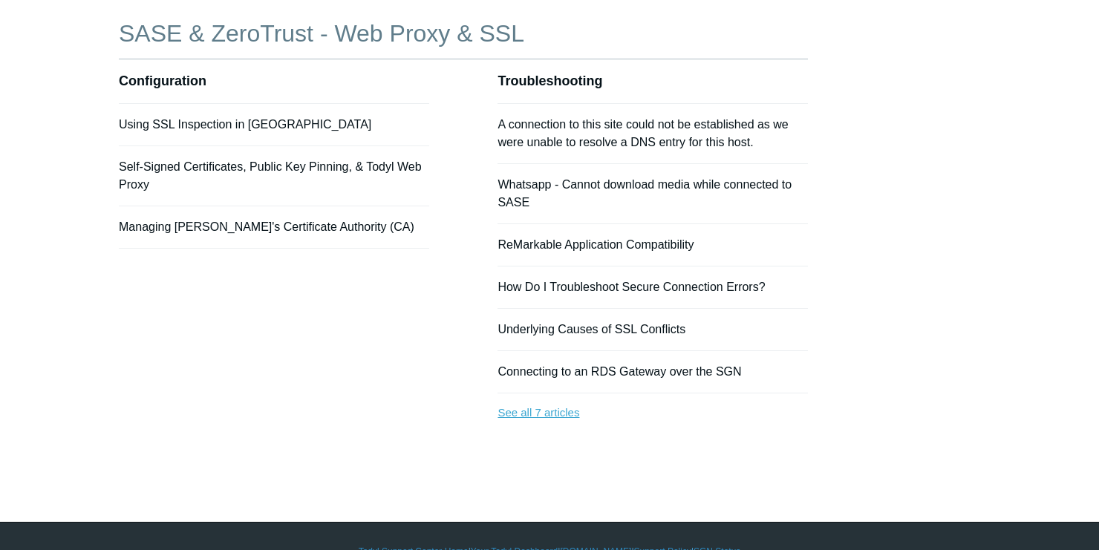
click at [512, 419] on link "See all 7 articles" at bounding box center [653, 413] width 310 height 39
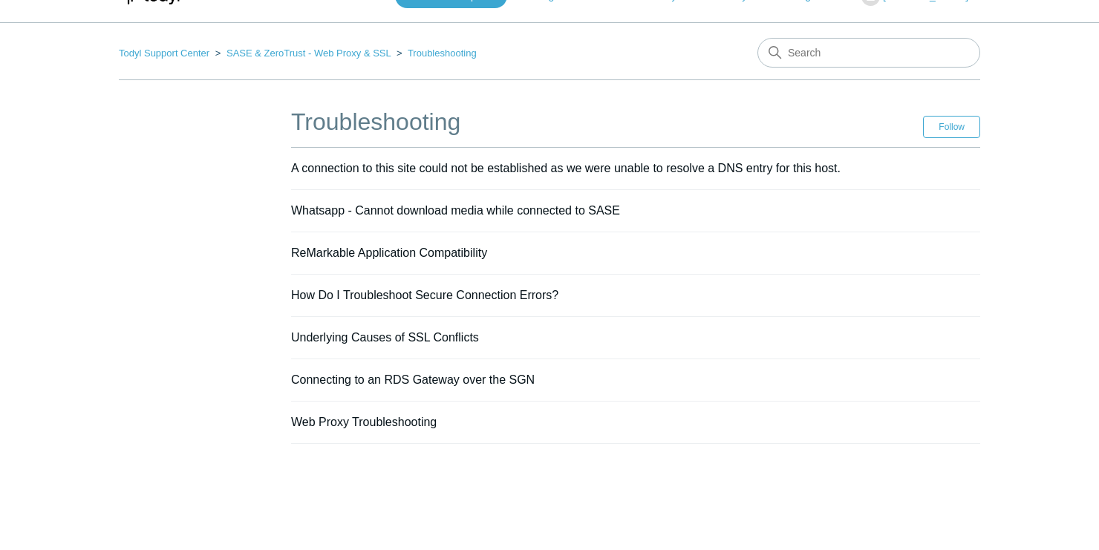
scroll to position [59, 0]
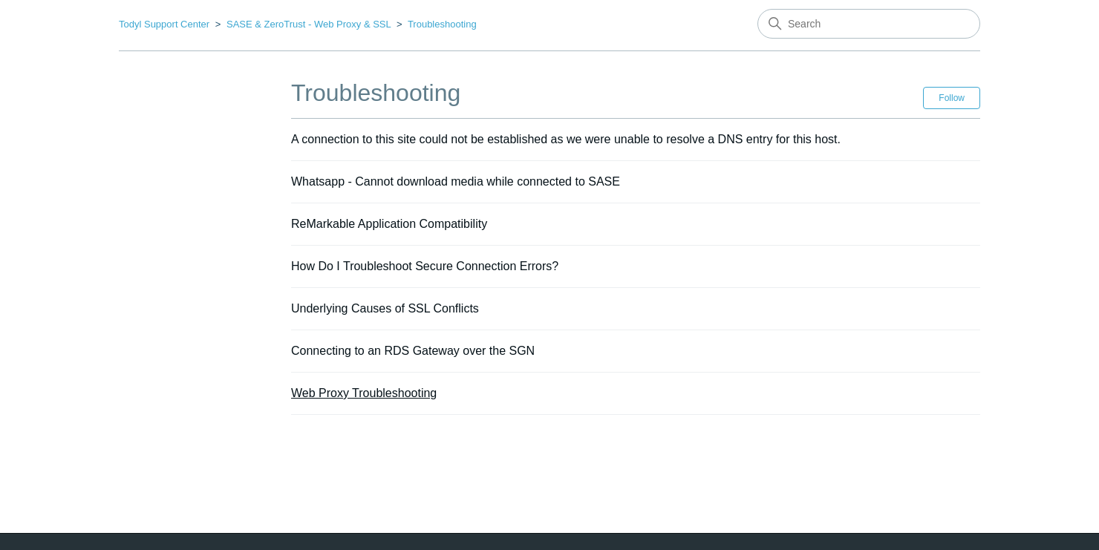
click at [354, 387] on link "Web Proxy Troubleshooting" at bounding box center [364, 393] width 146 height 13
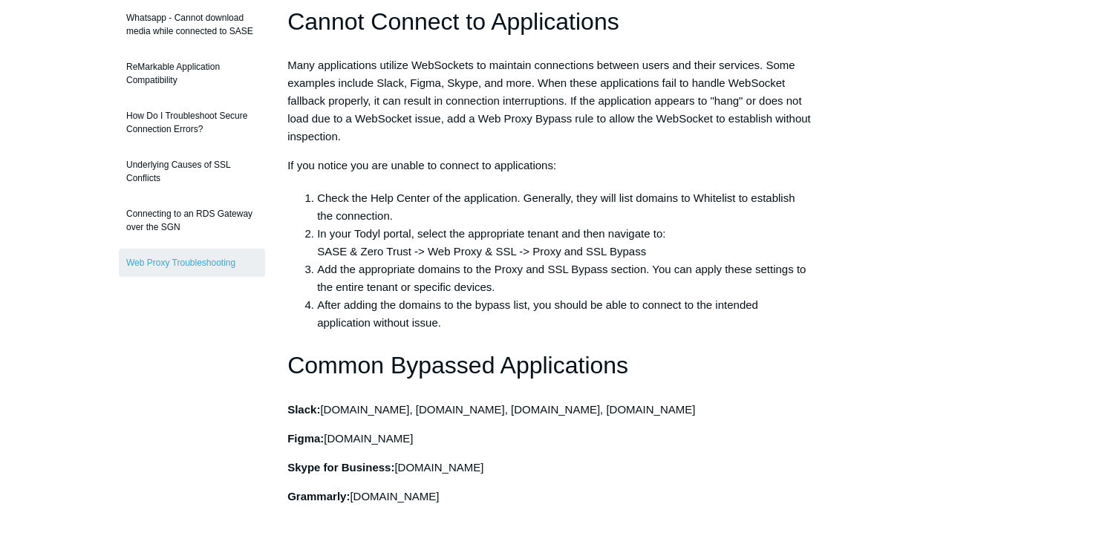
scroll to position [119, 0]
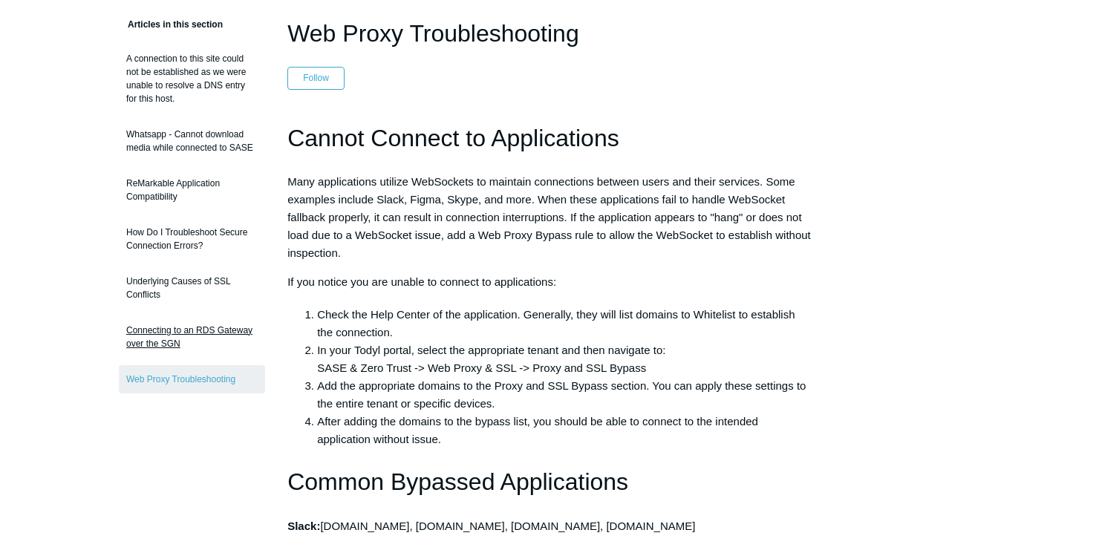
click at [198, 326] on link "Connecting to an RDS Gateway over the SGN" at bounding box center [192, 337] width 146 height 42
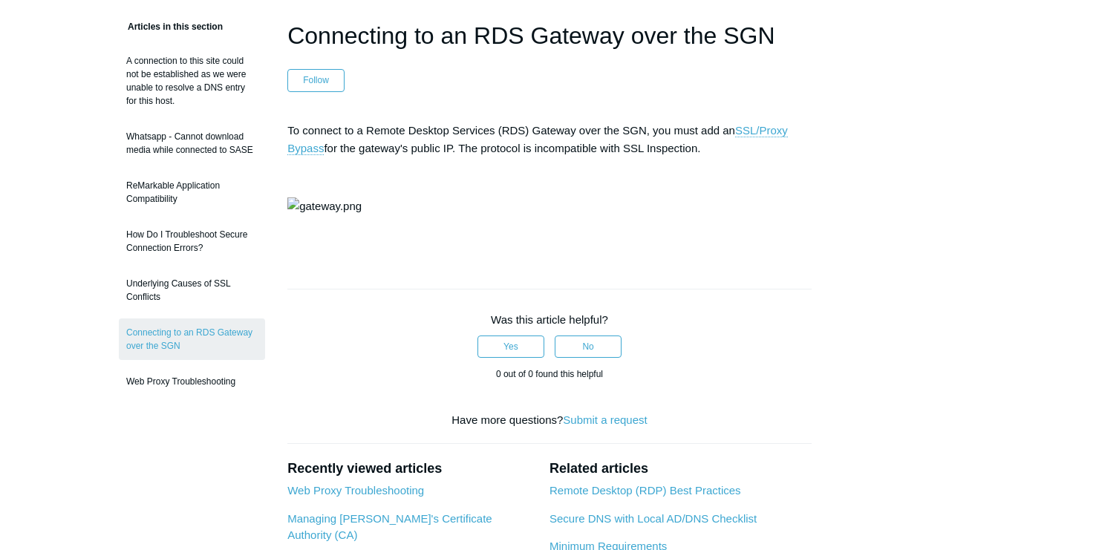
scroll to position [59, 0]
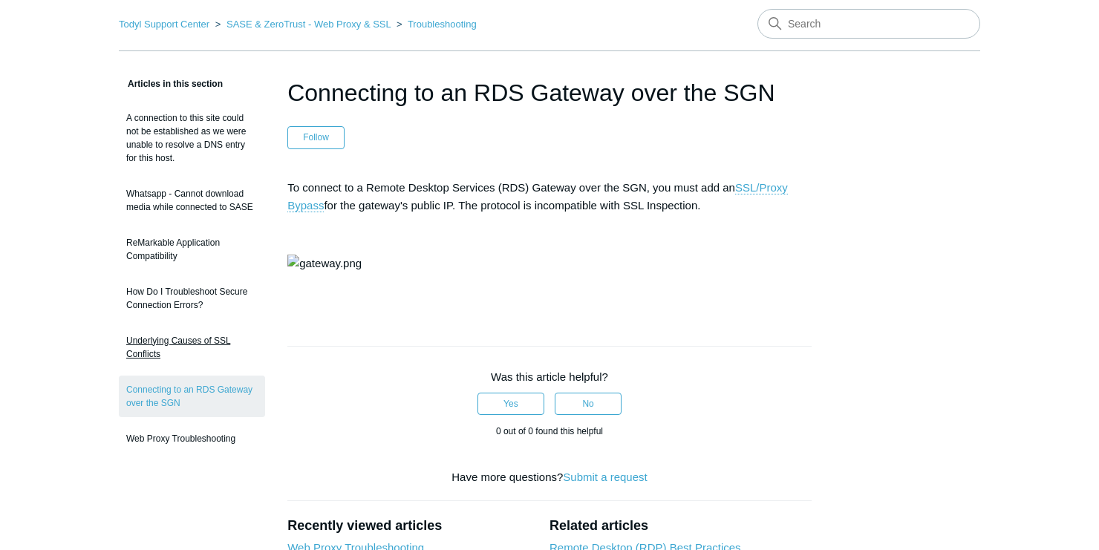
click at [190, 355] on link "Underlying Causes of SSL Conflicts" at bounding box center [192, 348] width 146 height 42
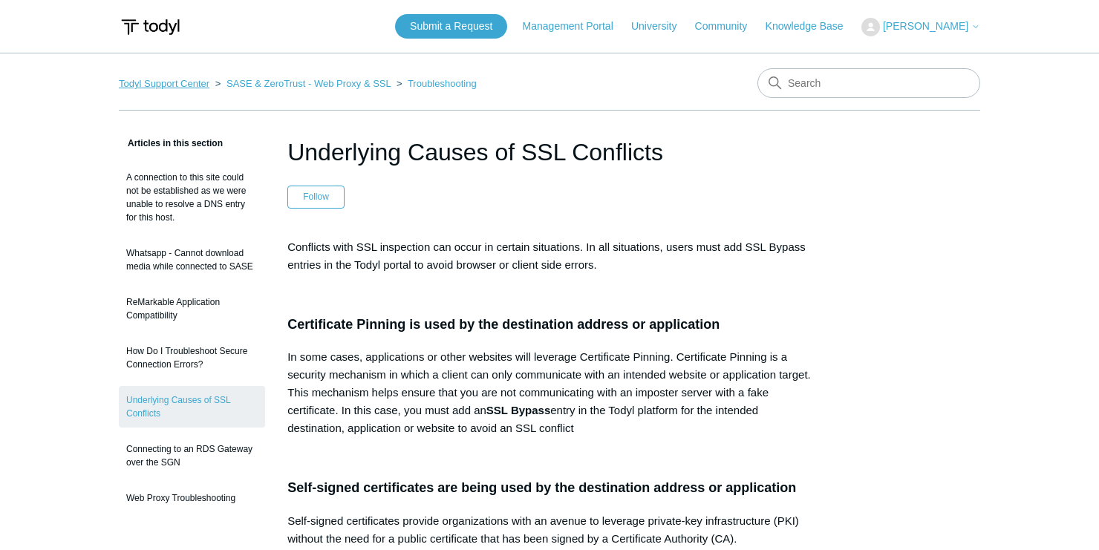
click at [190, 82] on link "Todyl Support Center" at bounding box center [164, 83] width 91 height 11
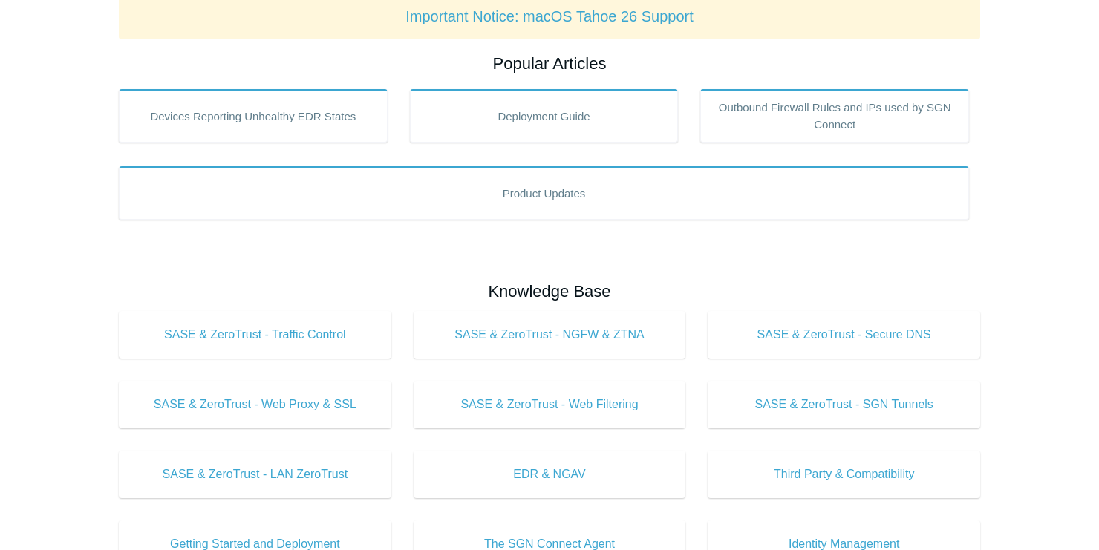
scroll to position [416, 0]
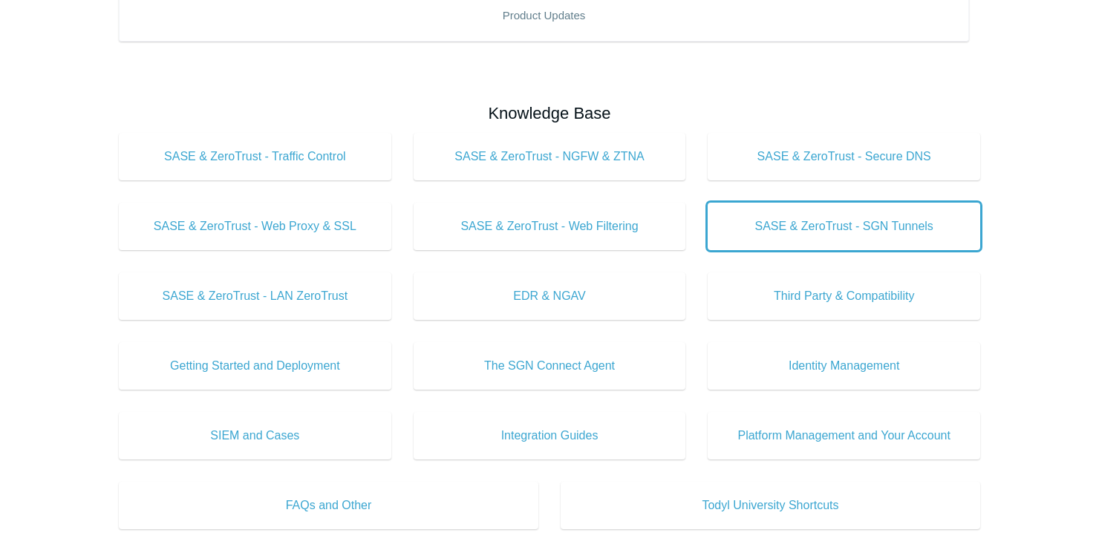
click at [901, 227] on span "SASE & ZeroTrust - SGN Tunnels" at bounding box center [844, 227] width 228 height 18
